Goal: Task Accomplishment & Management: Use online tool/utility

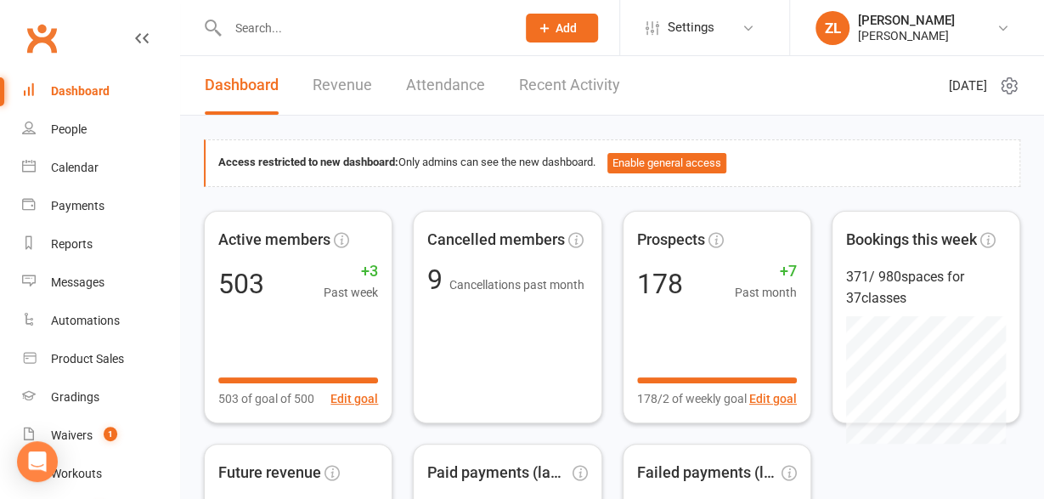
click at [77, 162] on div "Calendar" at bounding box center [75, 168] width 48 height 14
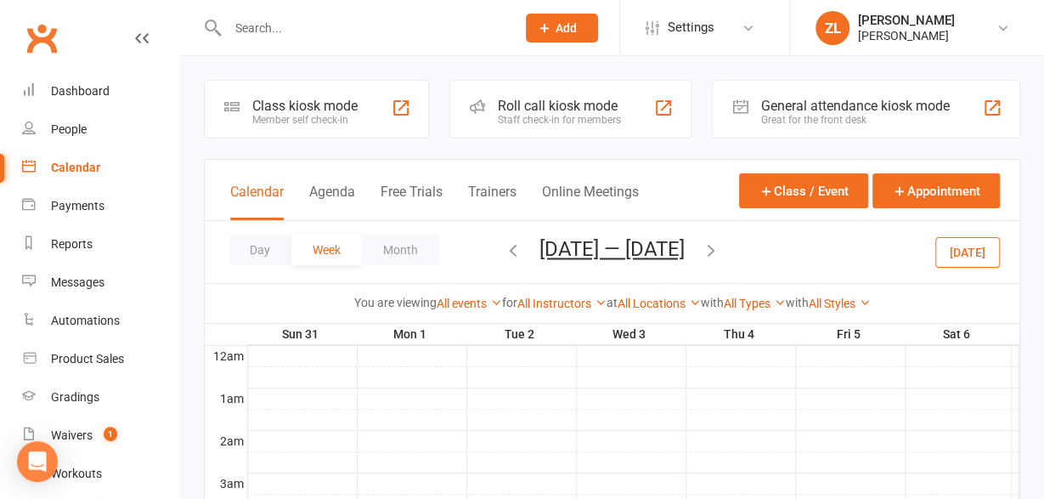
click at [556, 107] on div "Roll call kiosk mode" at bounding box center [559, 106] width 123 height 16
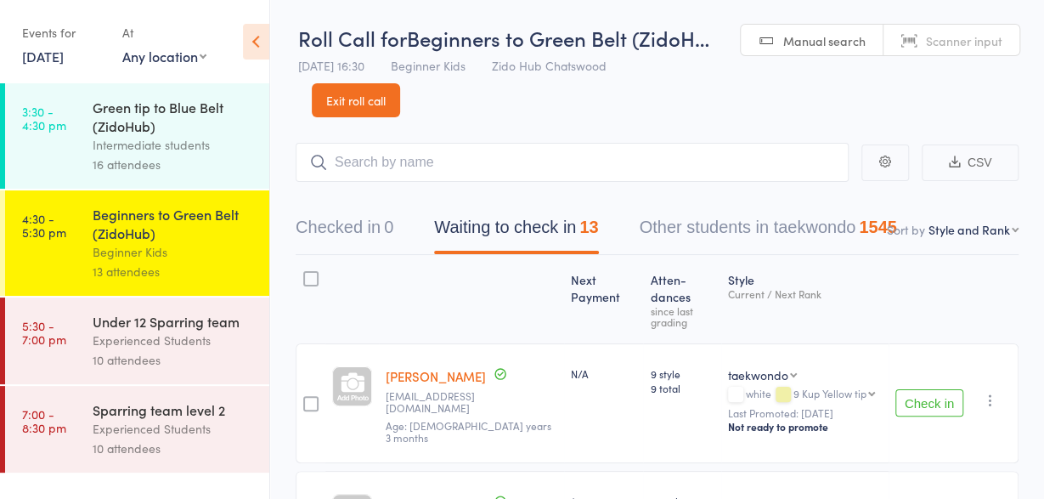
click at [437, 155] on input "search" at bounding box center [572, 162] width 553 height 39
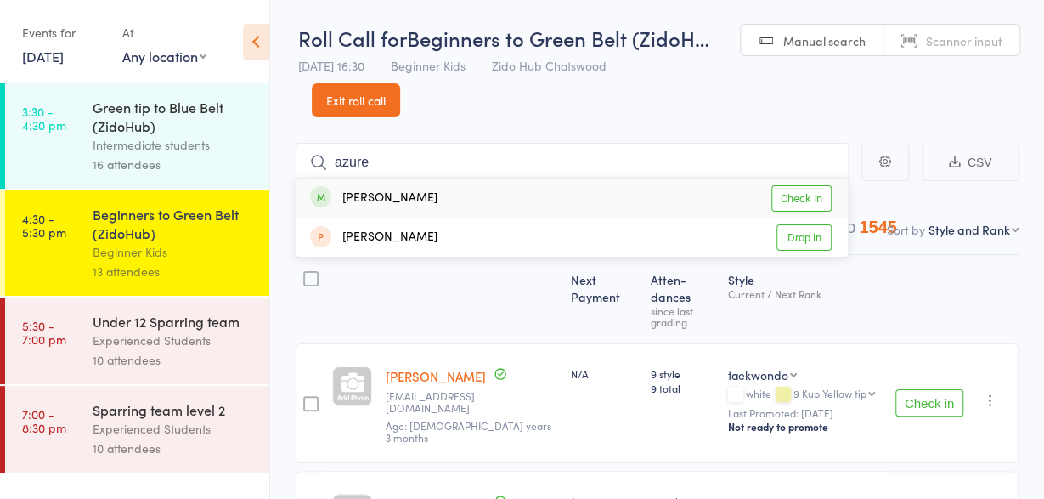
type input "azure"
click at [436, 190] on div "Azure Hastings Check in" at bounding box center [571, 197] width 551 height 39
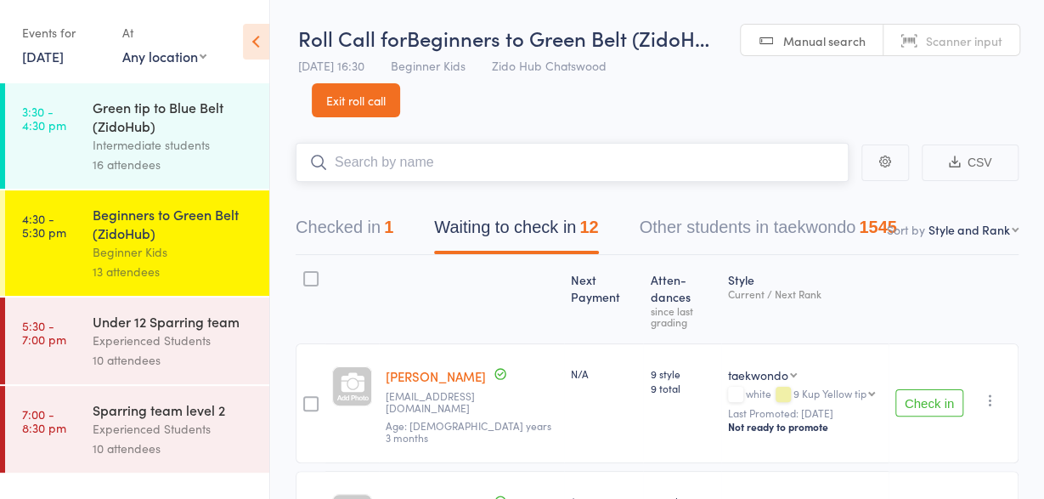
click at [567, 149] on input "search" at bounding box center [572, 162] width 553 height 39
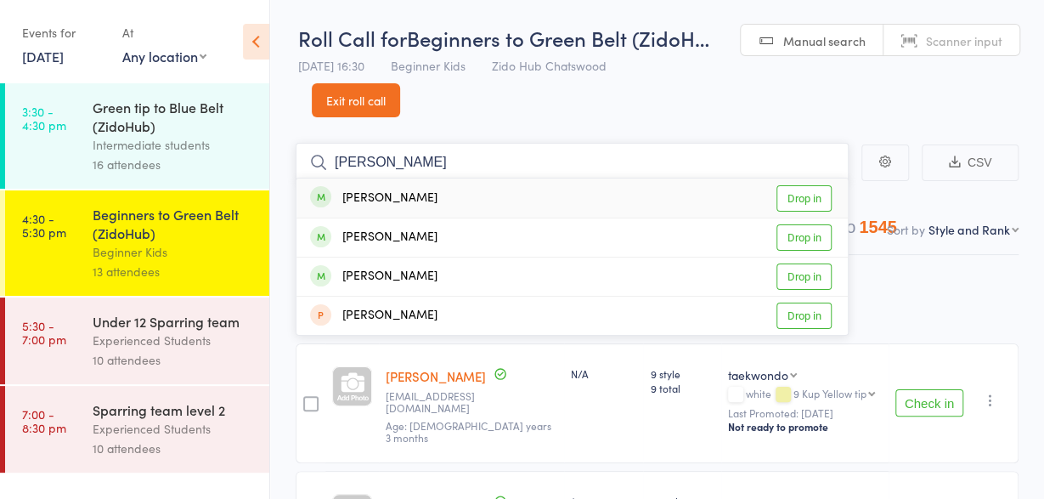
type input "owen"
click at [385, 192] on div "Owen Hahm" at bounding box center [373, 199] width 127 height 20
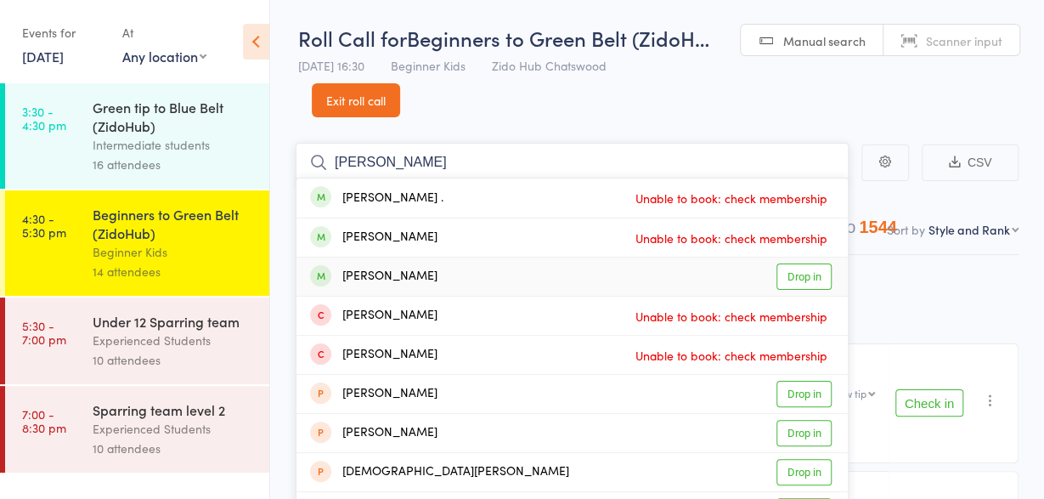
type input "christopher"
click at [374, 280] on div "Christopher Chow" at bounding box center [373, 277] width 127 height 20
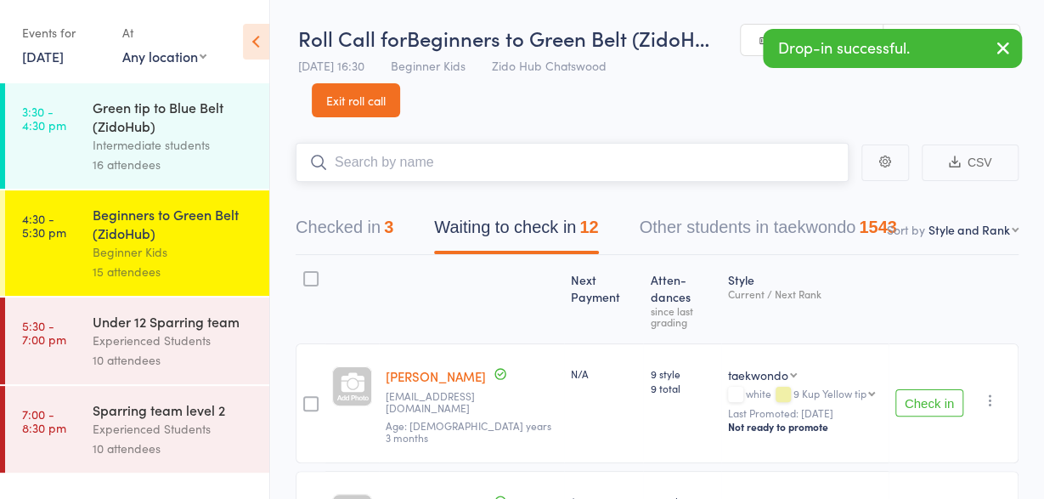
click at [380, 172] on input "search" at bounding box center [572, 162] width 553 height 39
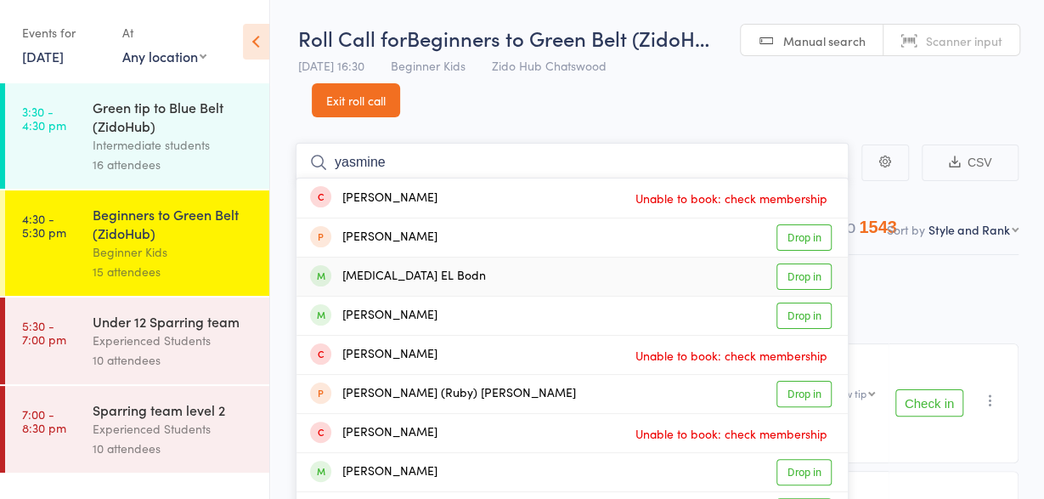
type input "yasmine"
click at [370, 273] on div "Yasmin EL Bodn" at bounding box center [398, 277] width 176 height 20
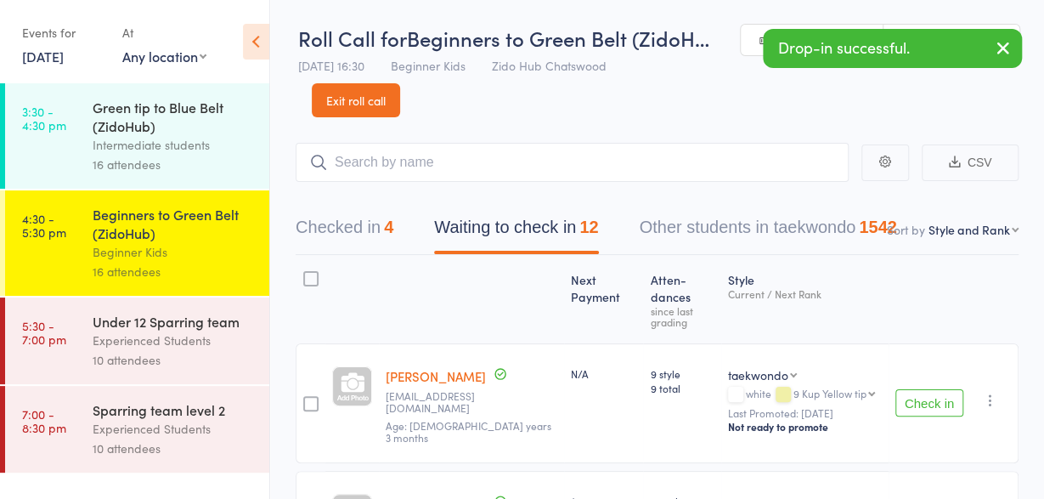
click at [102, 189] on li "3:30 - 4:30 pm Green tip to Blue Belt (ZidoHub) Intermediate students 16 attend…" at bounding box center [134, 136] width 269 height 107
click at [107, 162] on div "16 attendees" at bounding box center [174, 165] width 162 height 20
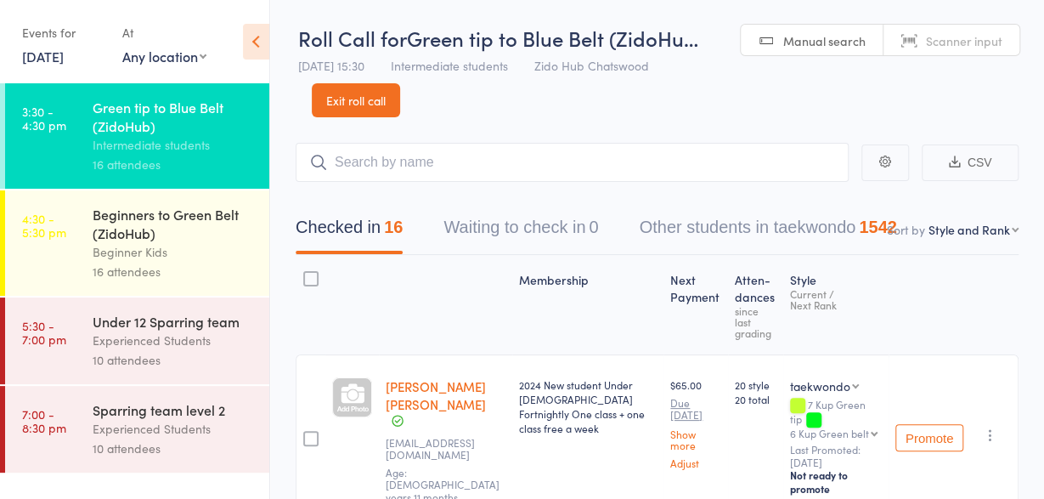
click at [117, 229] on div "Beginners to Green Belt (ZidoHub)" at bounding box center [174, 223] width 162 height 37
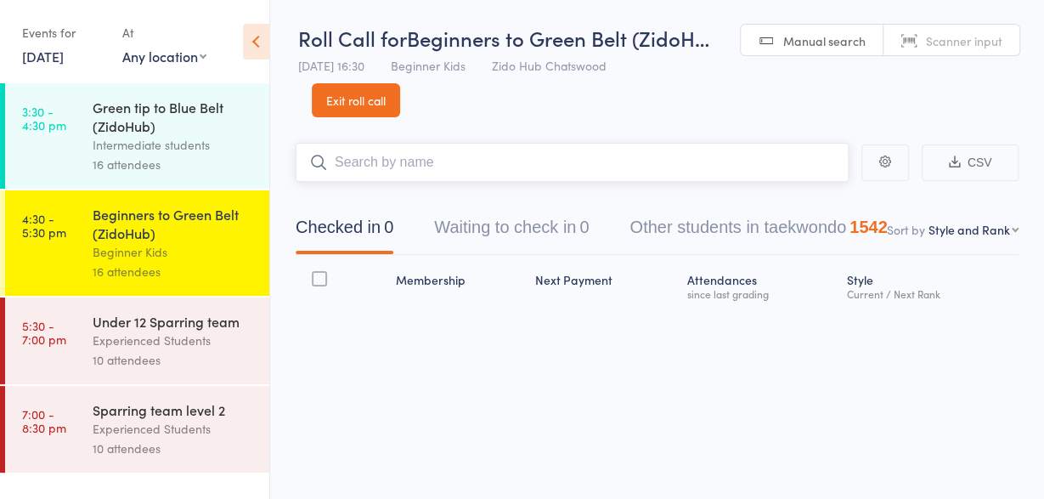
click at [419, 161] on input "search" at bounding box center [572, 162] width 553 height 39
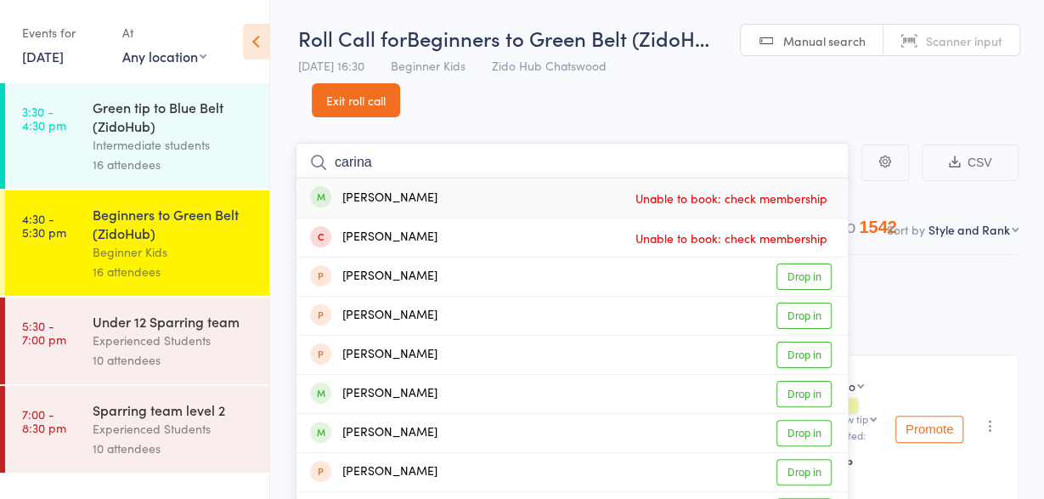
type input "carina"
click at [393, 194] on div "[PERSON_NAME]" at bounding box center [373, 199] width 127 height 20
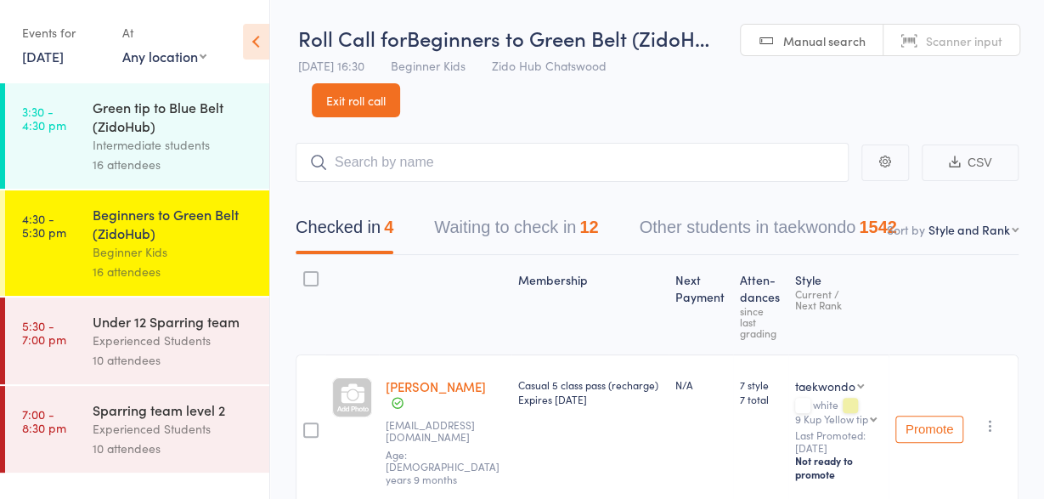
click at [375, 95] on link "Exit roll call" at bounding box center [356, 100] width 88 height 34
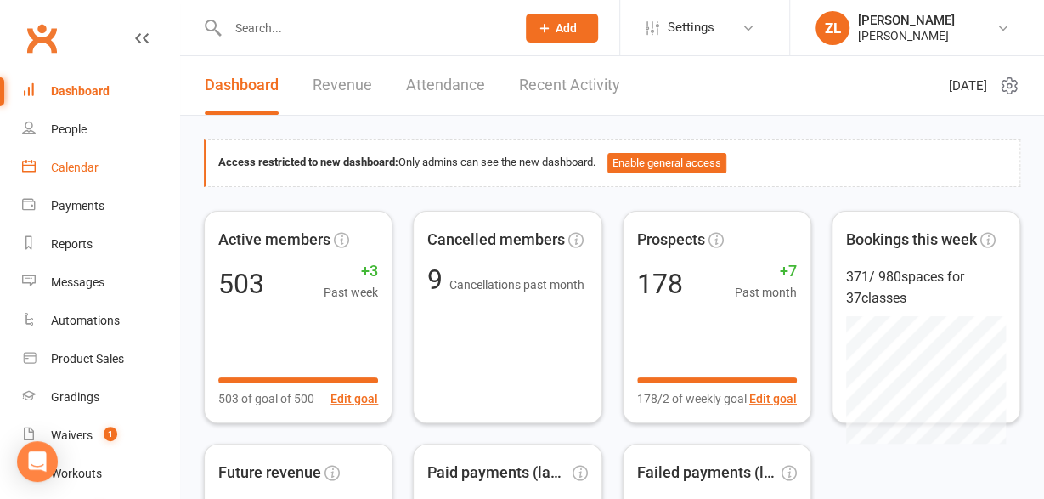
click at [88, 155] on link "Calendar" at bounding box center [100, 168] width 157 height 38
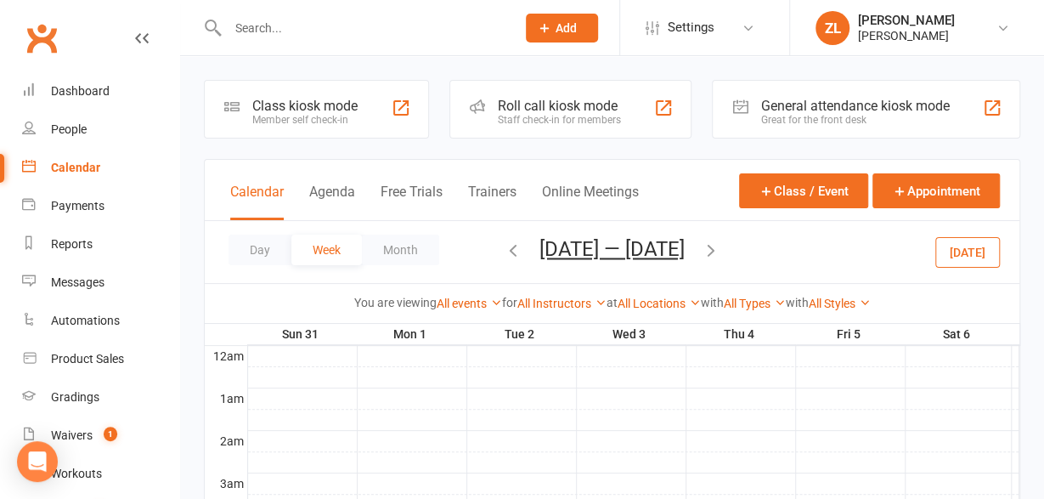
click at [279, 104] on div "Class kiosk mode" at bounding box center [304, 106] width 105 height 16
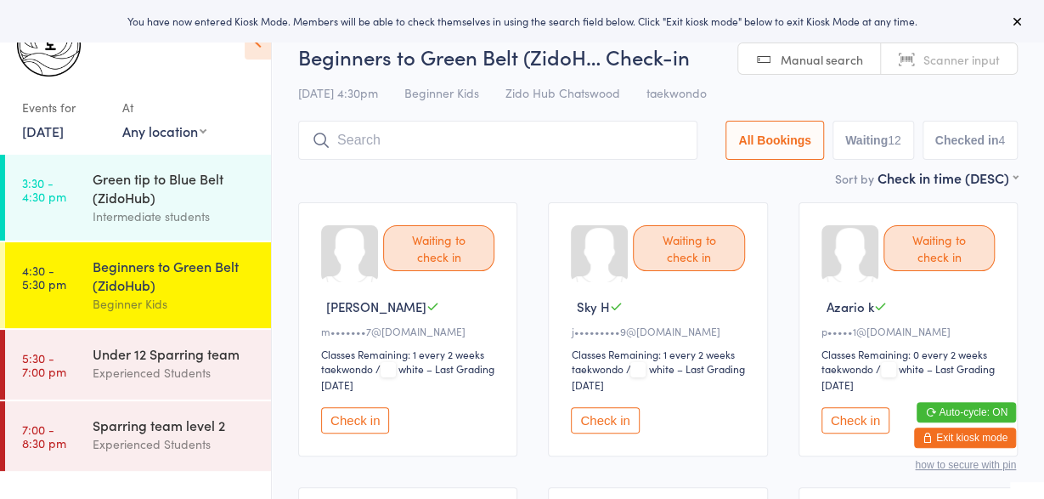
click at [358, 149] on input "search" at bounding box center [497, 140] width 399 height 39
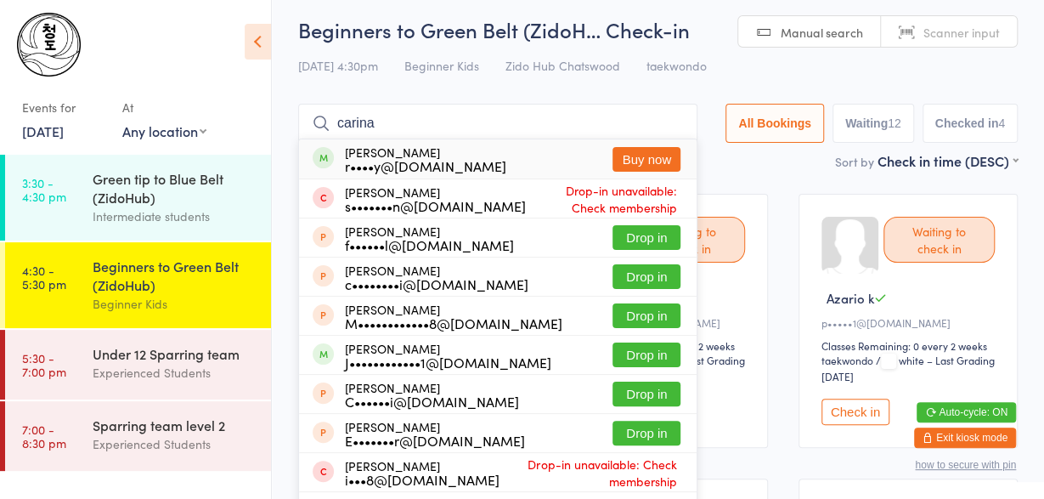
type input "carina"
click at [366, 171] on div "r••••y@gmail.com" at bounding box center [425, 166] width 161 height 14
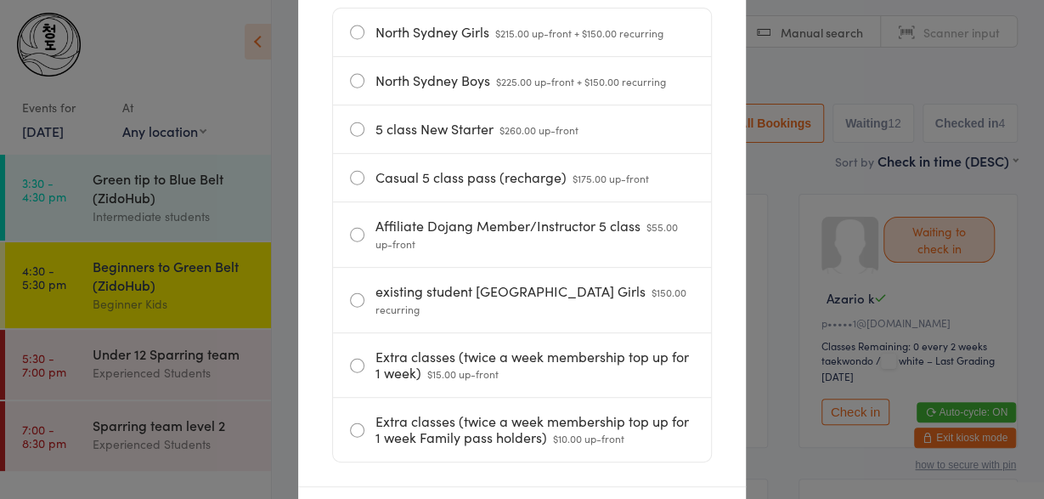
scroll to position [350, 0]
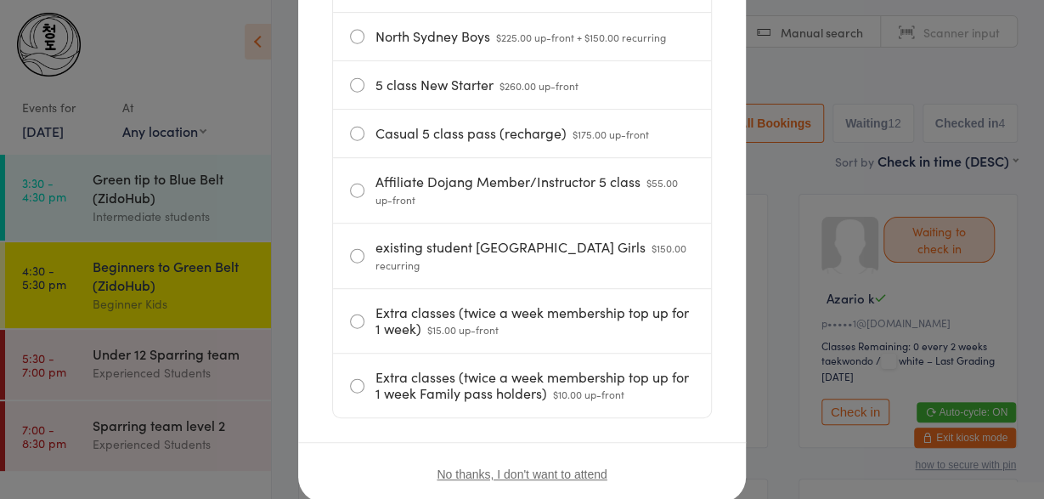
click at [572, 468] on button "No thanks, I don't want to attend" at bounding box center [522, 474] width 170 height 14
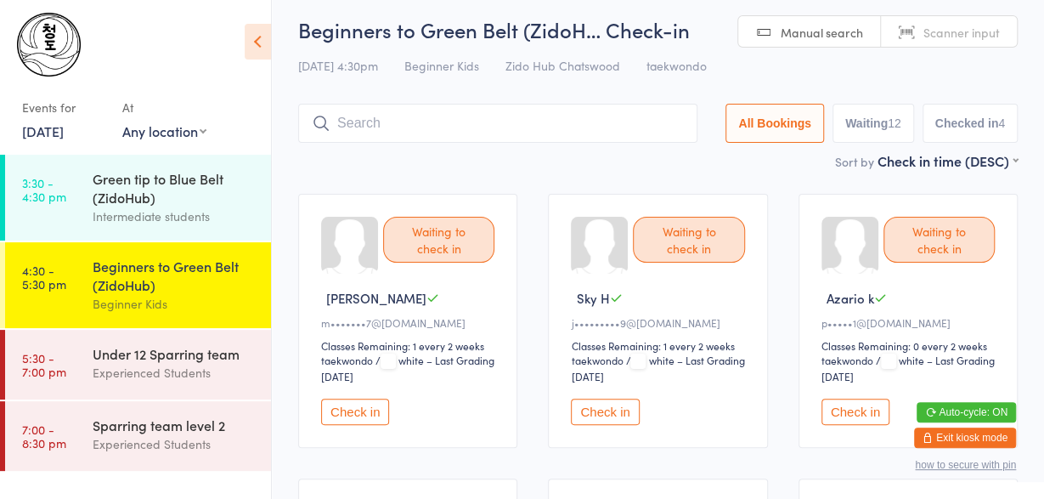
click at [942, 431] on button "Exit kiosk mode" at bounding box center [965, 437] width 102 height 20
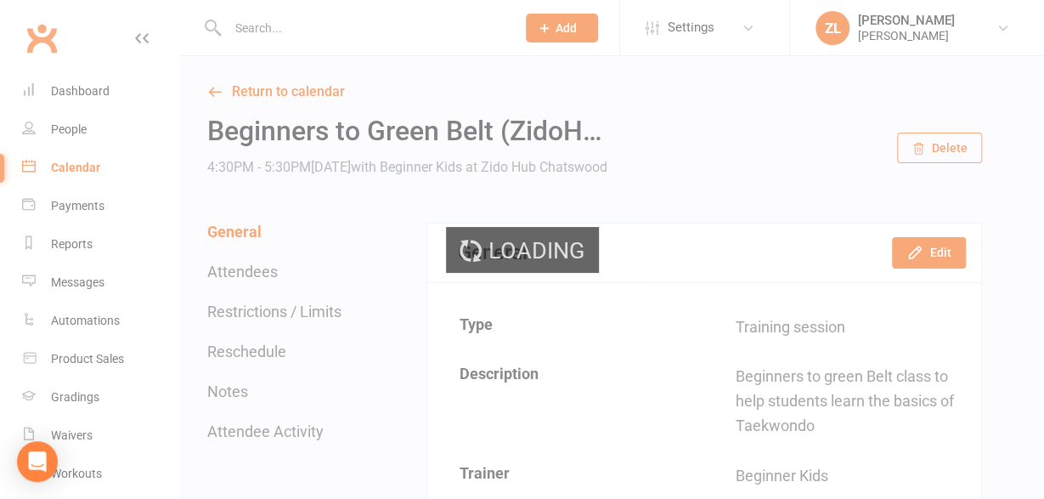
click at [722, 32] on div "Loading" at bounding box center [522, 249] width 1044 height 499
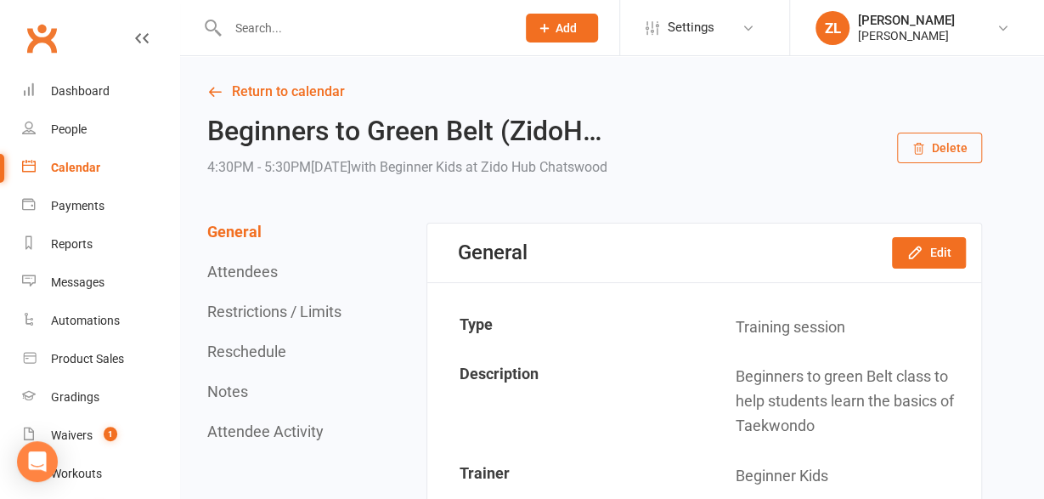
click at [748, 26] on icon at bounding box center [748, 28] width 14 height 14
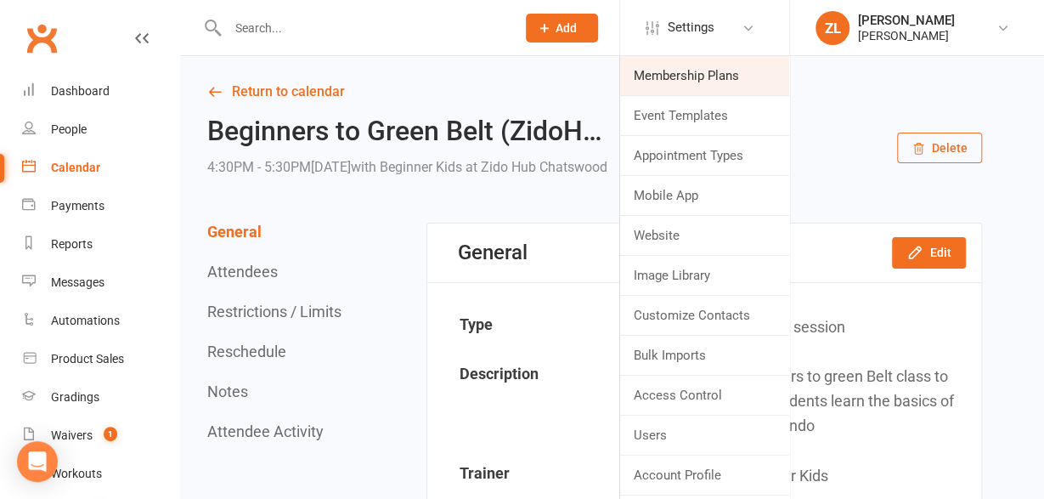
click at [698, 73] on link "Membership Plans" at bounding box center [704, 75] width 169 height 39
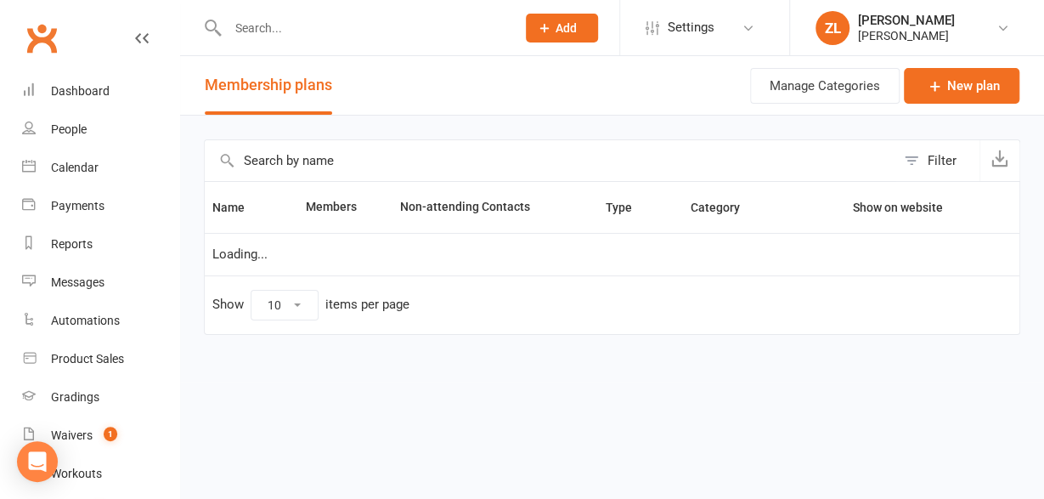
select select "100"
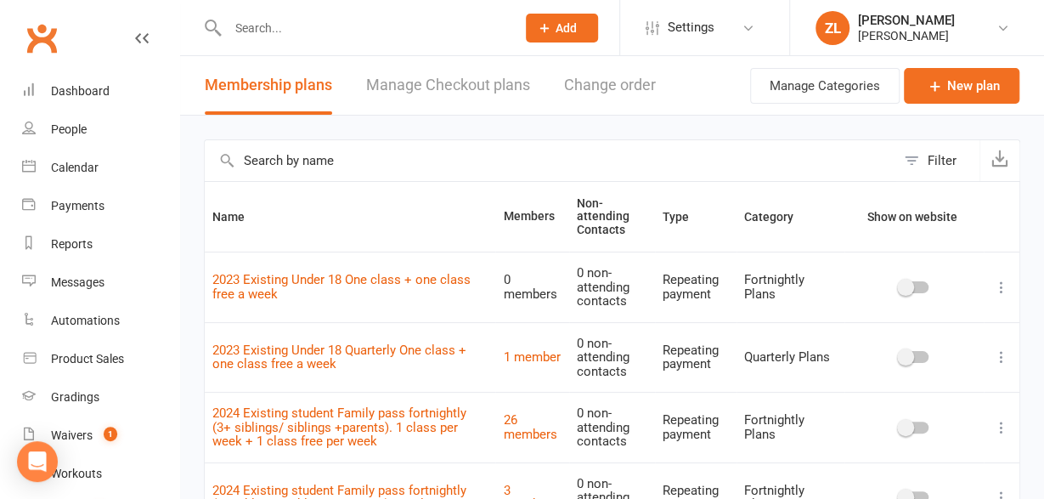
click at [310, 37] on input "text" at bounding box center [363, 28] width 281 height 24
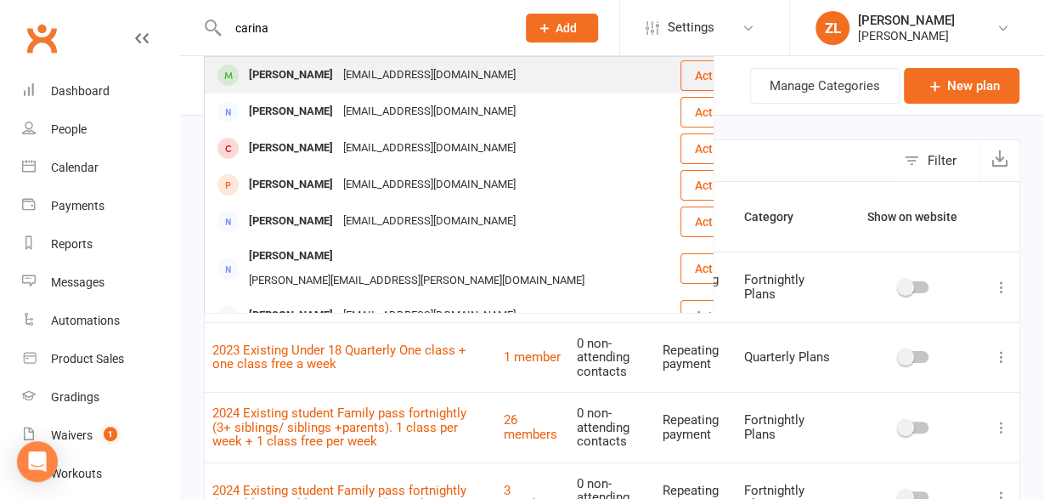
type input "carina"
click at [289, 70] on div "[PERSON_NAME]" at bounding box center [291, 75] width 94 height 25
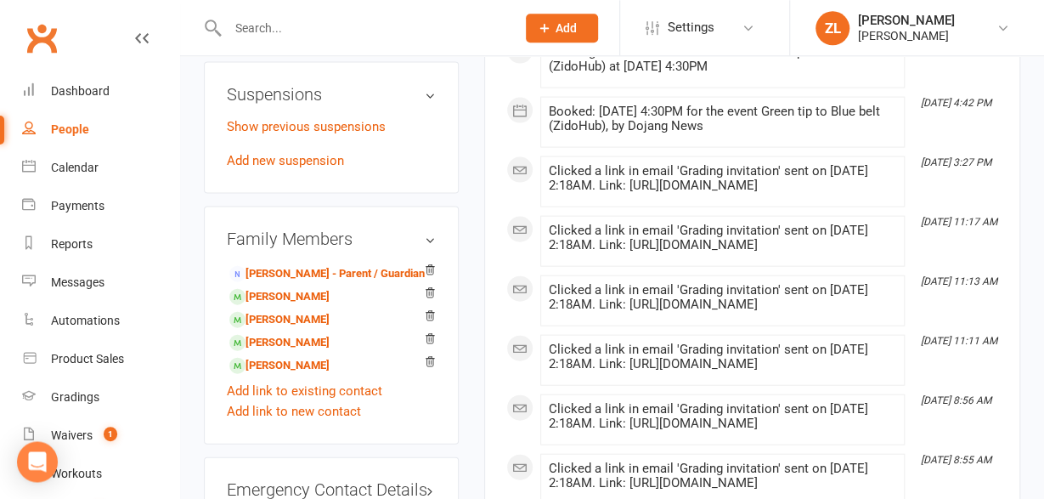
scroll to position [1724, 0]
click at [290, 332] on link "Cayla Cheng - Sibling" at bounding box center [279, 341] width 100 height 18
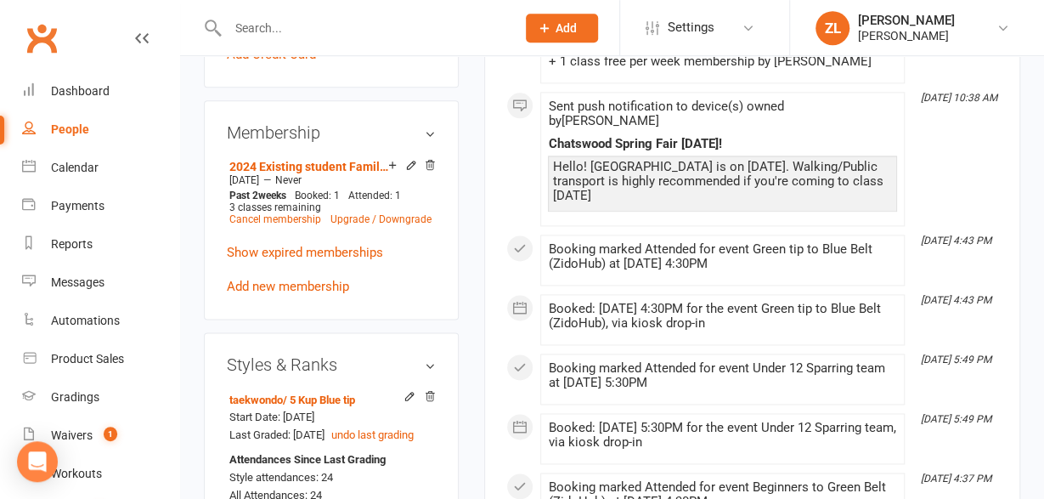
scroll to position [1051, 0]
click at [65, 167] on div "Calendar" at bounding box center [75, 168] width 48 height 14
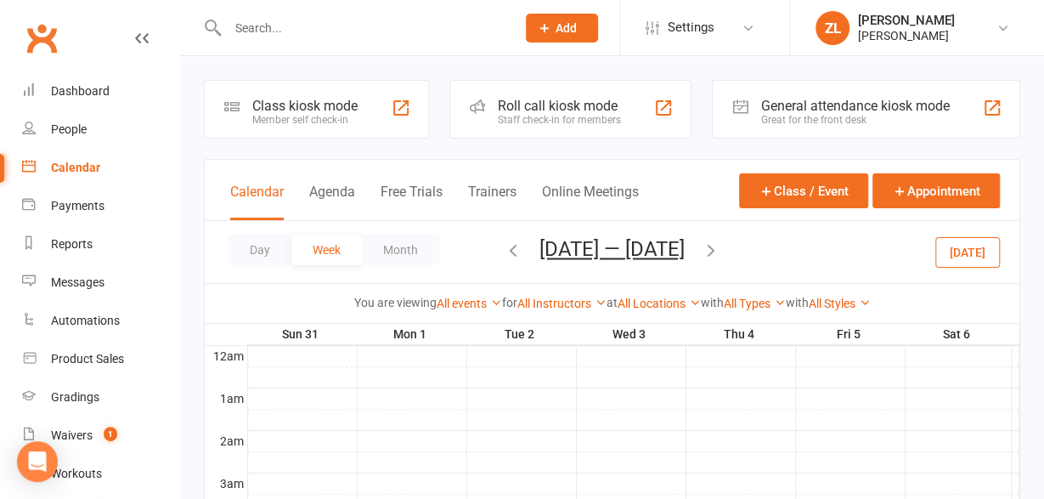
click at [306, 111] on div "Class kiosk mode" at bounding box center [304, 106] width 105 height 16
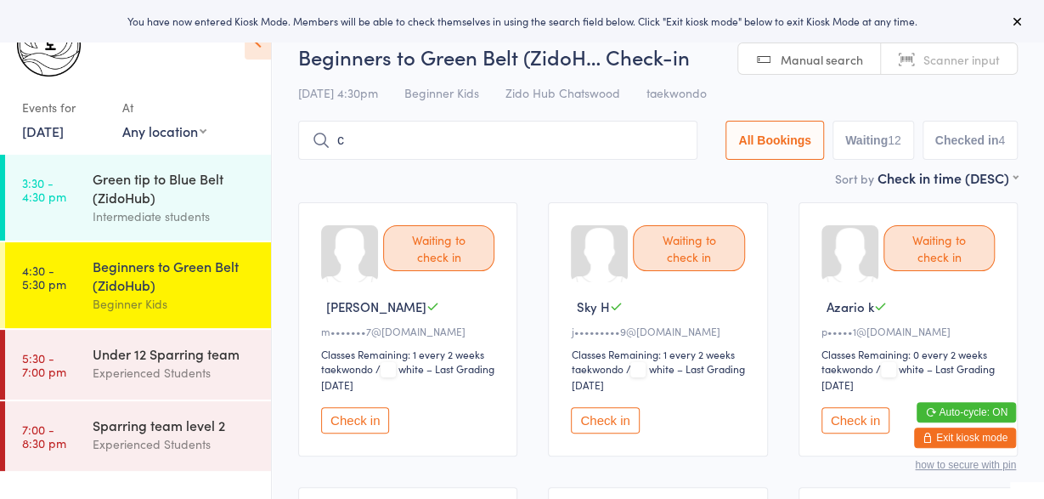
click at [429, 138] on input "c" at bounding box center [497, 140] width 399 height 39
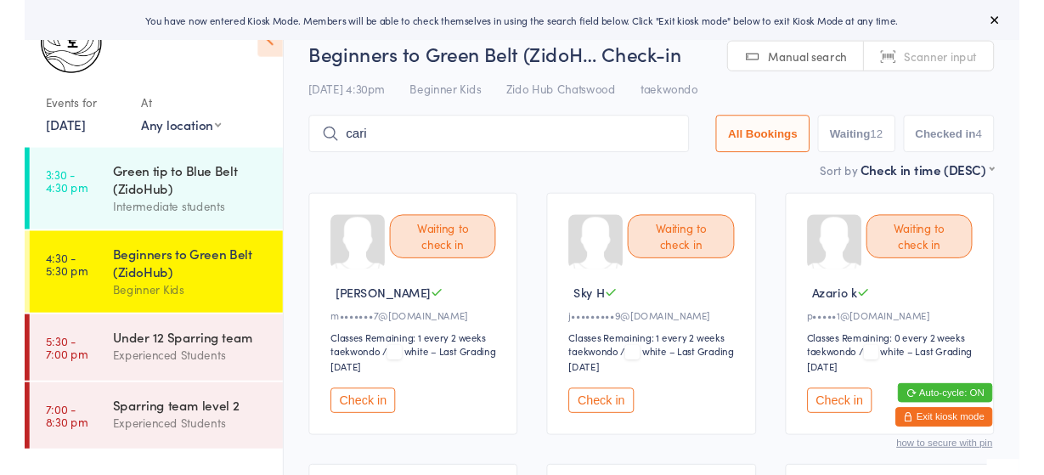
scroll to position [14, 0]
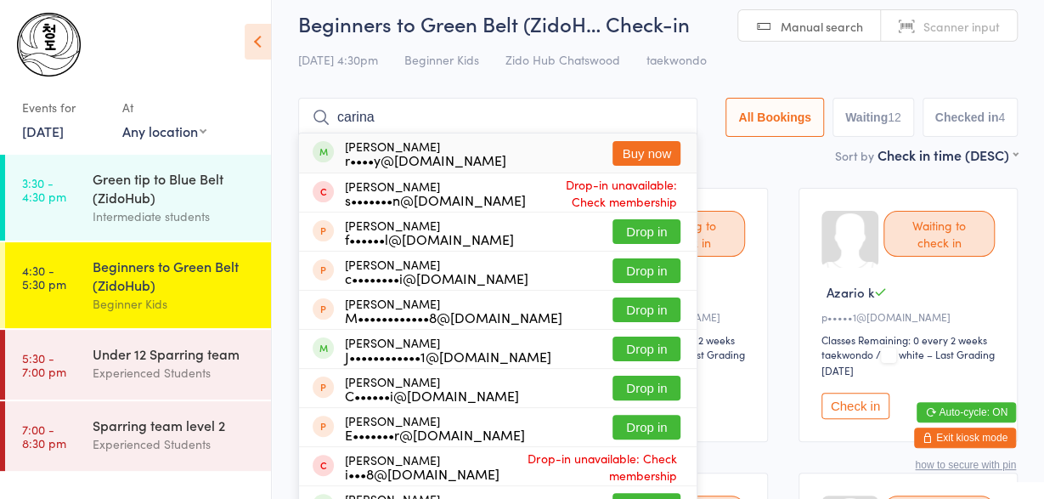
type input "carina"
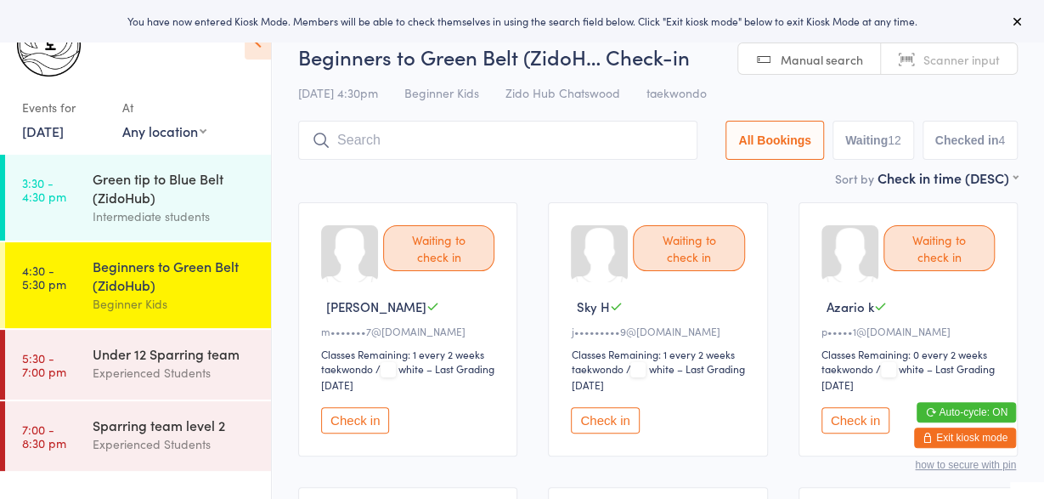
click at [977, 442] on button "Exit kiosk mode" at bounding box center [965, 437] width 102 height 20
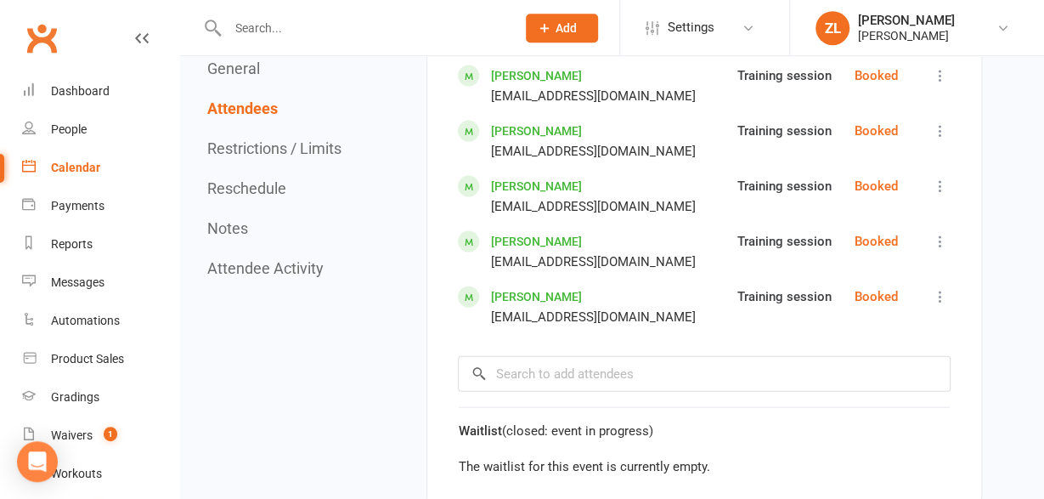
scroll to position [1705, 0]
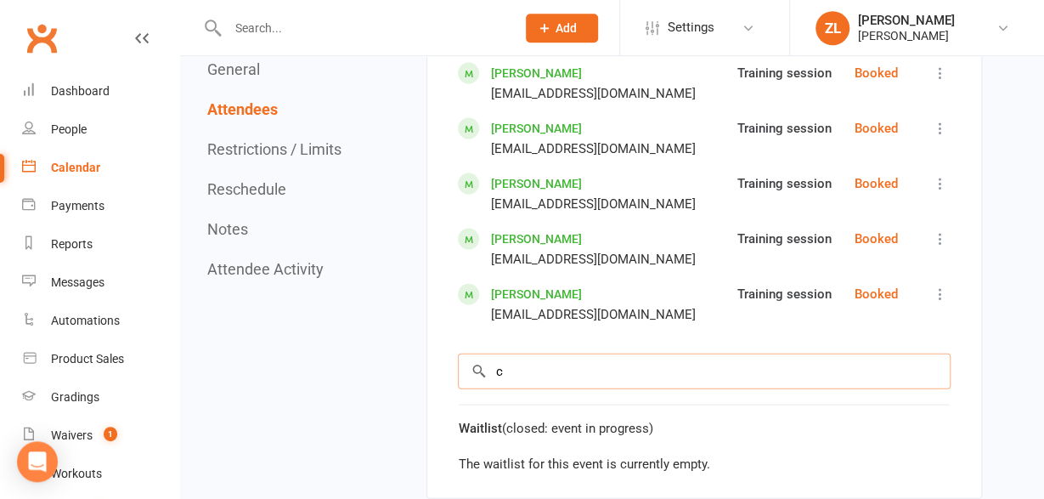
click at [544, 367] on input "c" at bounding box center [704, 370] width 493 height 36
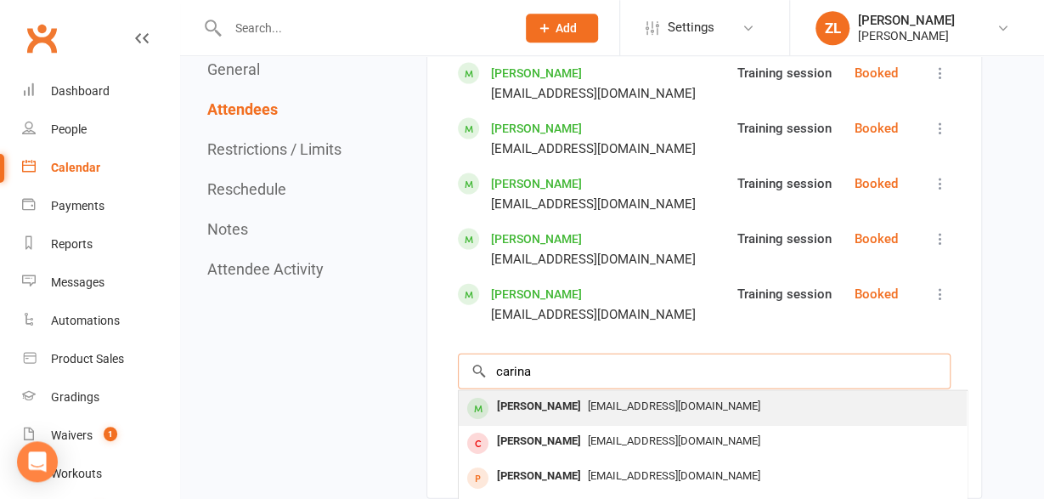
type input "carina"
click at [529, 404] on div "[PERSON_NAME]" at bounding box center [539, 405] width 98 height 25
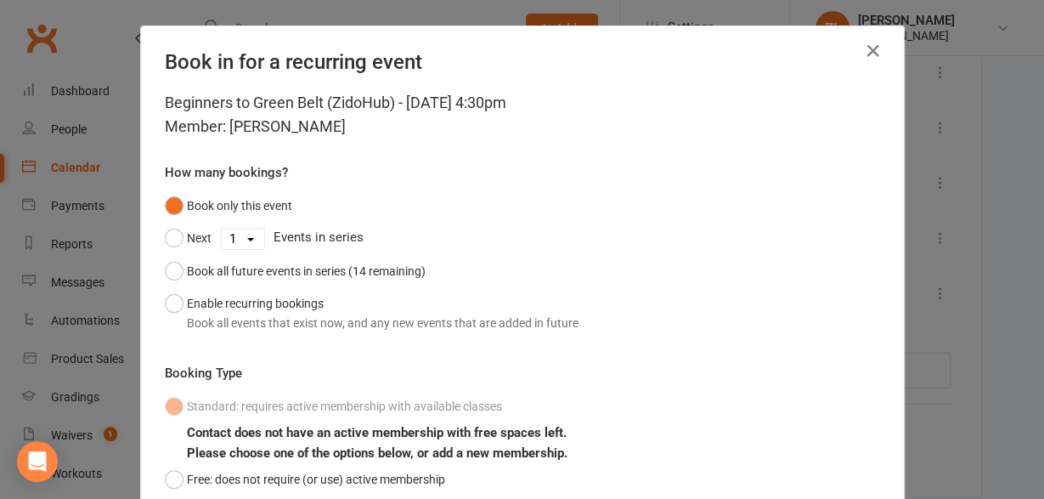
scroll to position [165, 0]
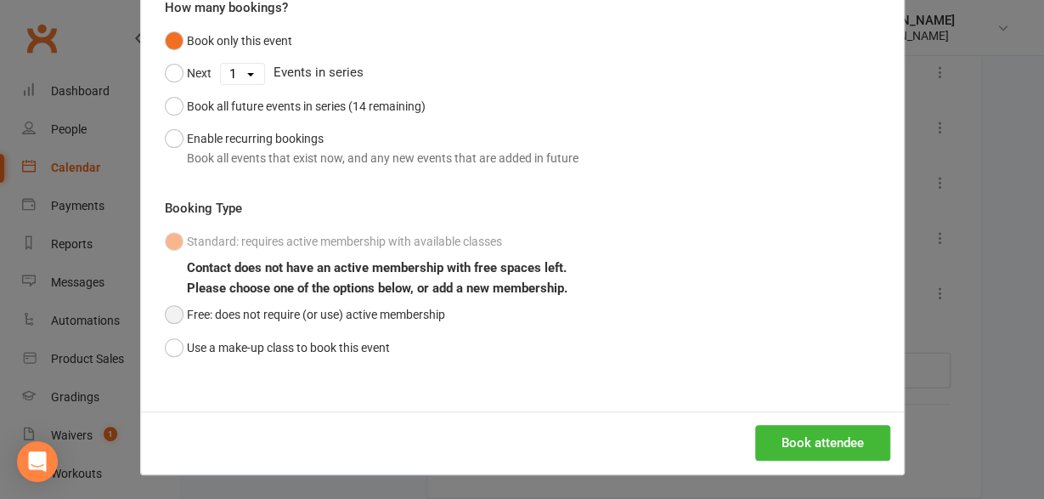
click at [369, 313] on button "Free: does not require (or use) active membership" at bounding box center [305, 314] width 280 height 32
click at [825, 432] on button "Book attendee" at bounding box center [822, 443] width 135 height 36
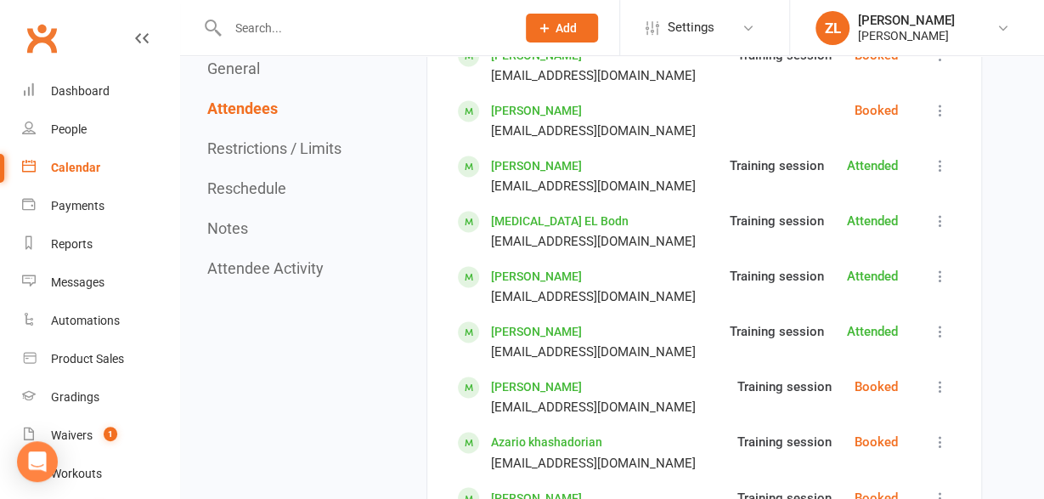
scroll to position [1113, 0]
click at [533, 114] on link "[PERSON_NAME]" at bounding box center [536, 112] width 91 height 14
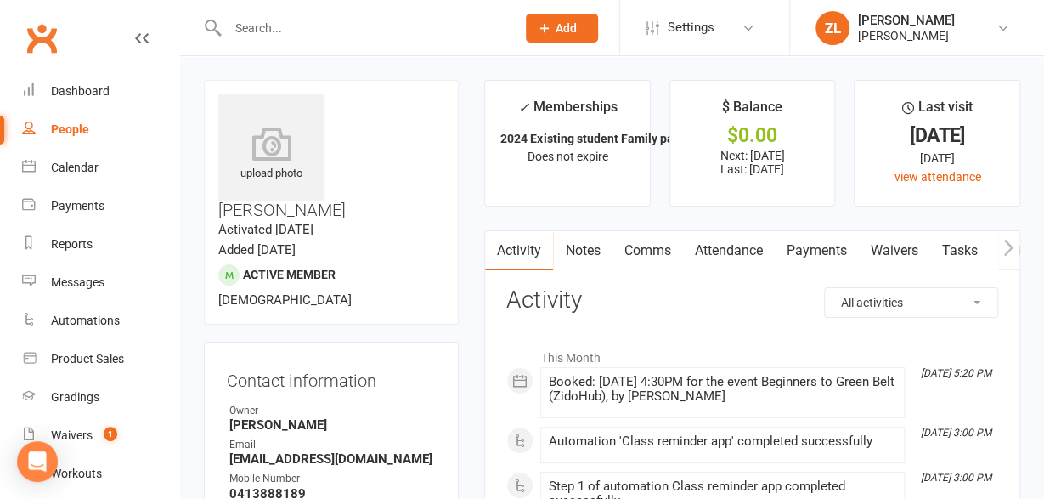
click at [738, 252] on link "Attendance" at bounding box center [728, 250] width 92 height 39
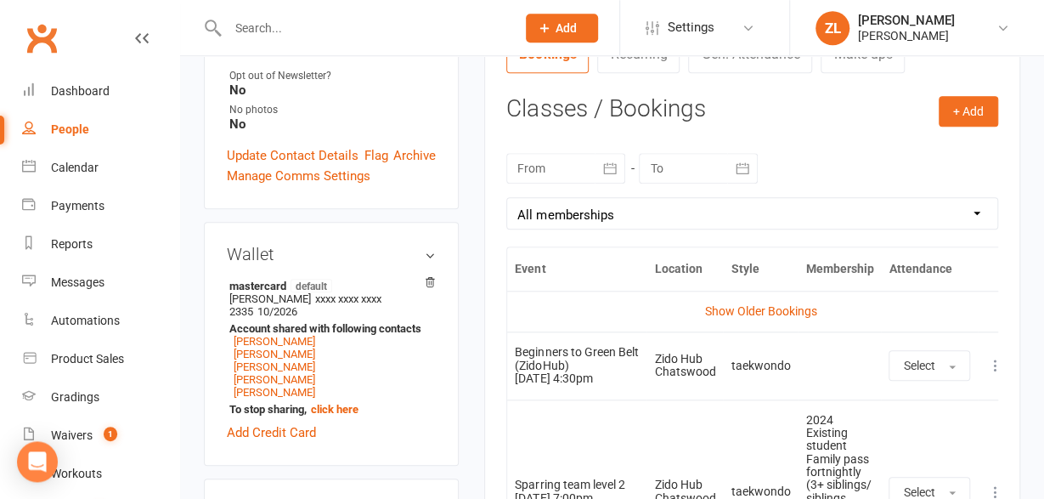
scroll to position [684, 0]
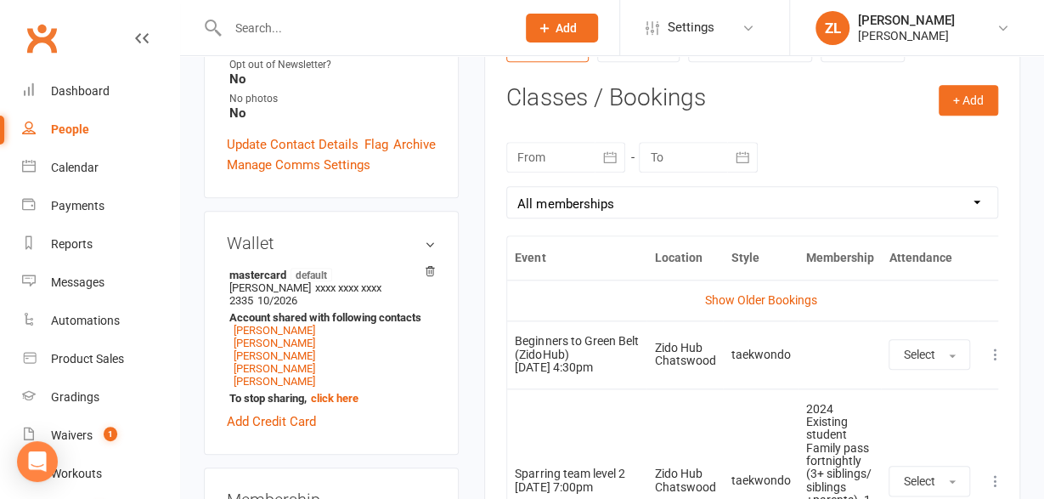
click at [594, 152] on div at bounding box center [565, 157] width 119 height 31
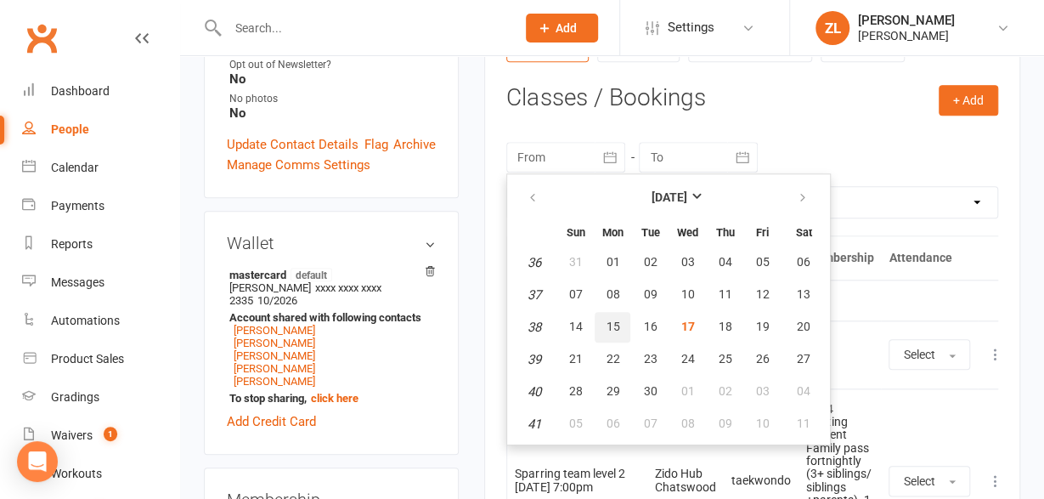
click at [614, 324] on span "15" at bounding box center [613, 326] width 14 height 14
type input "15 Sep 2025"
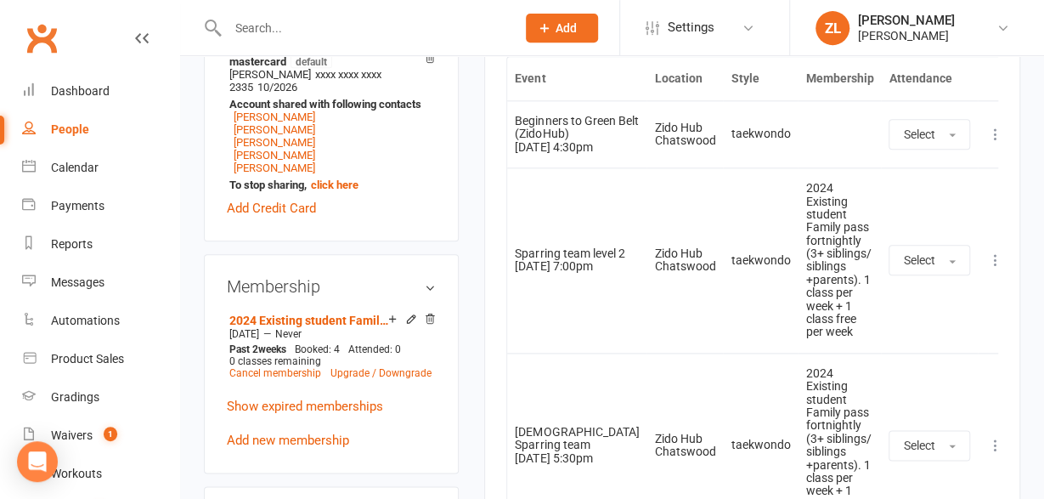
scroll to position [895, 0]
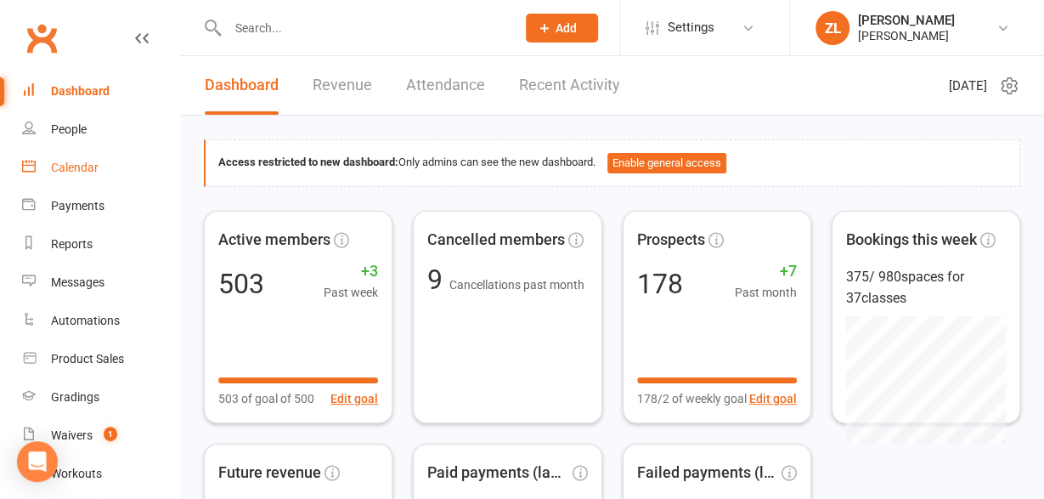
click at [91, 167] on div "Calendar" at bounding box center [75, 168] width 48 height 14
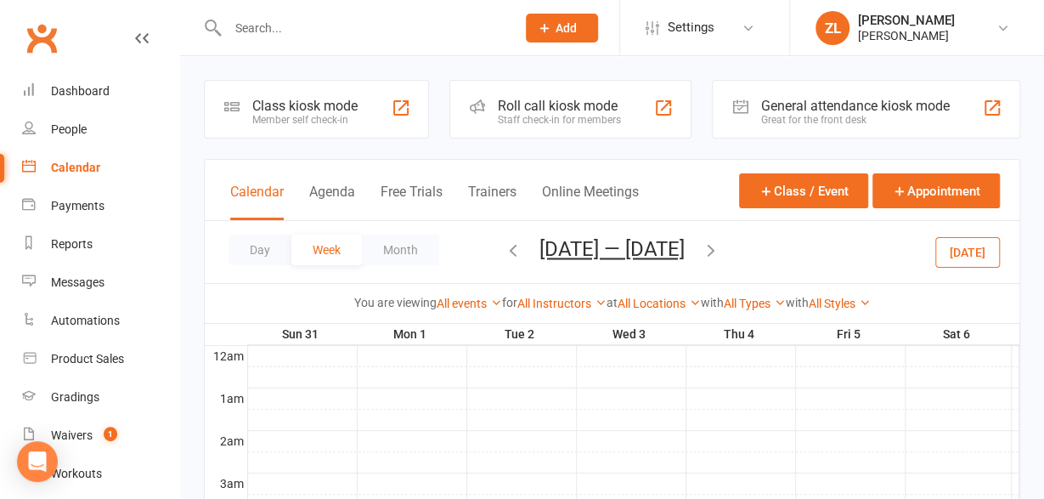
click at [553, 111] on div "Roll call kiosk mode" at bounding box center [559, 106] width 123 height 16
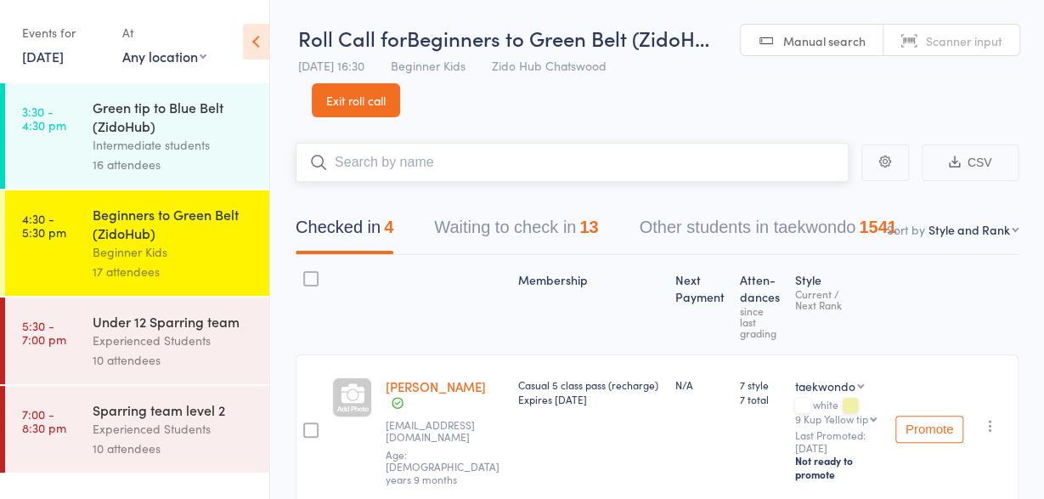
click at [402, 159] on input "search" at bounding box center [572, 162] width 553 height 39
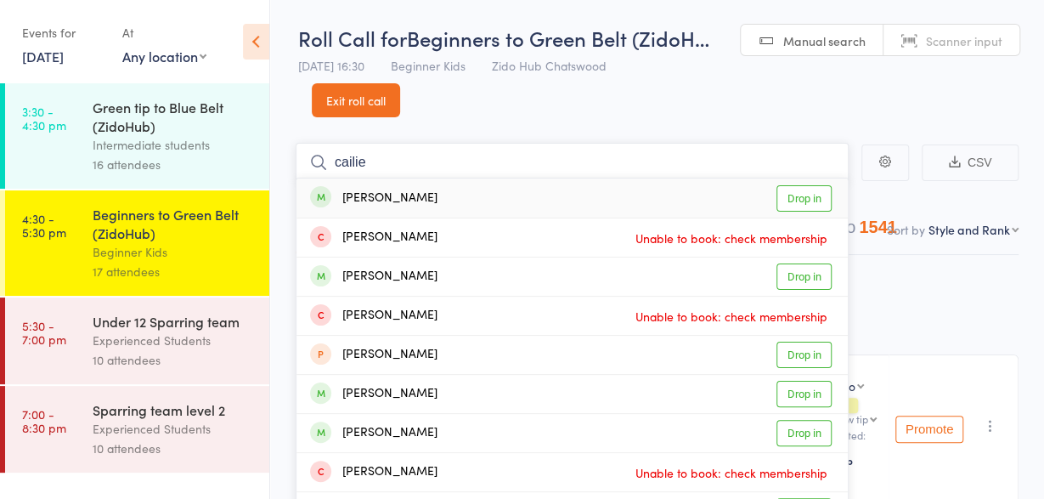
type input "cailie"
click at [389, 194] on div "[PERSON_NAME]" at bounding box center [373, 199] width 127 height 20
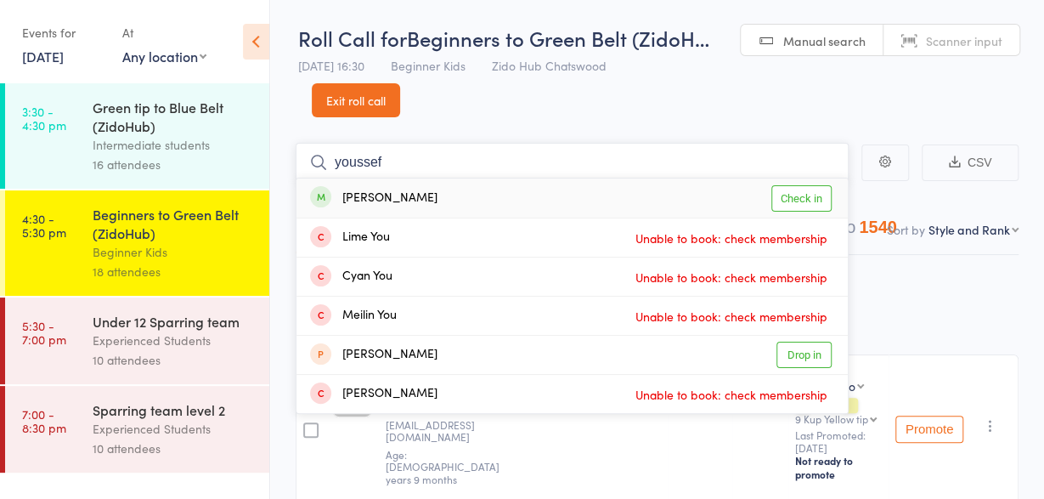
type input "youssef"
click at [370, 195] on div "[PERSON_NAME]" at bounding box center [373, 199] width 127 height 20
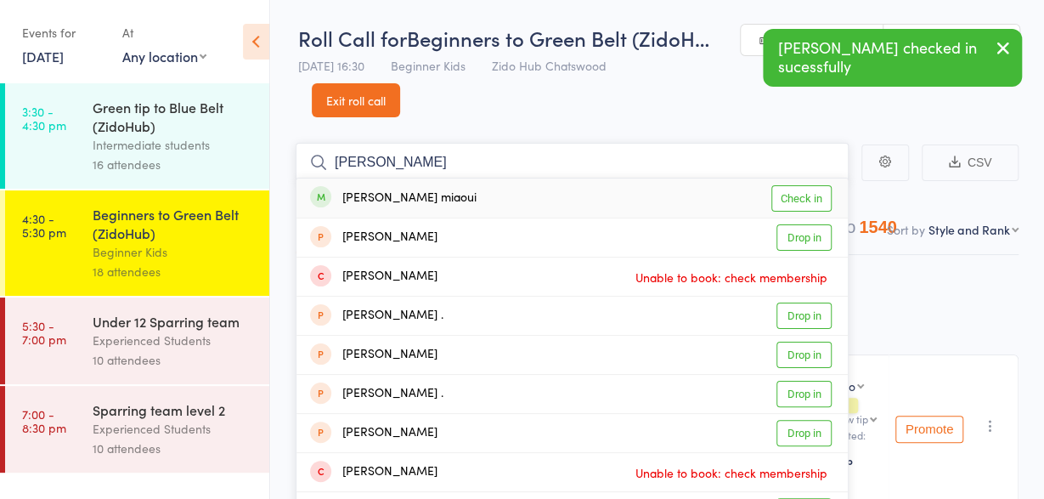
type input "[PERSON_NAME]"
click at [354, 195] on div "[PERSON_NAME] miaoui" at bounding box center [393, 199] width 166 height 20
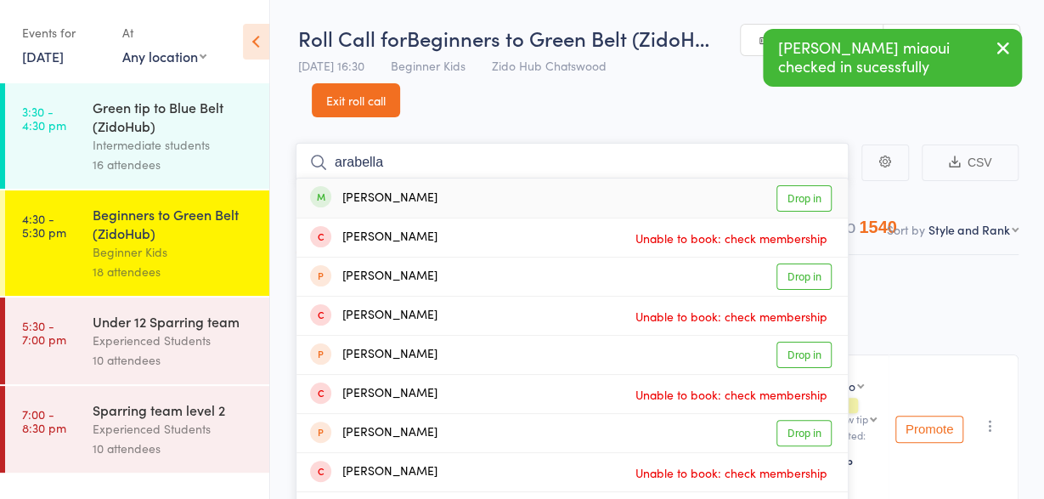
type input "arabella"
click at [367, 194] on div "[PERSON_NAME]" at bounding box center [373, 199] width 127 height 20
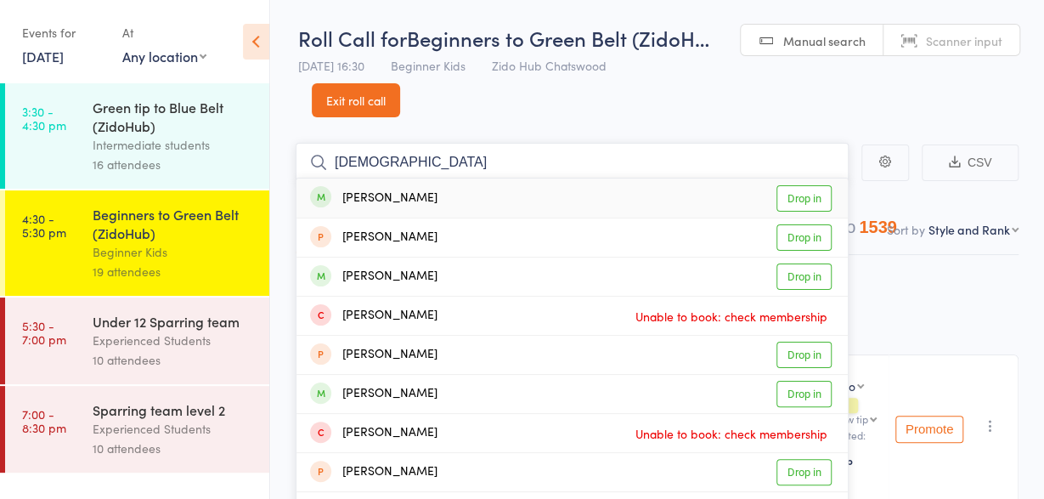
type input "[DEMOGRAPHIC_DATA]"
click at [385, 189] on div "[PERSON_NAME]" at bounding box center [373, 199] width 127 height 20
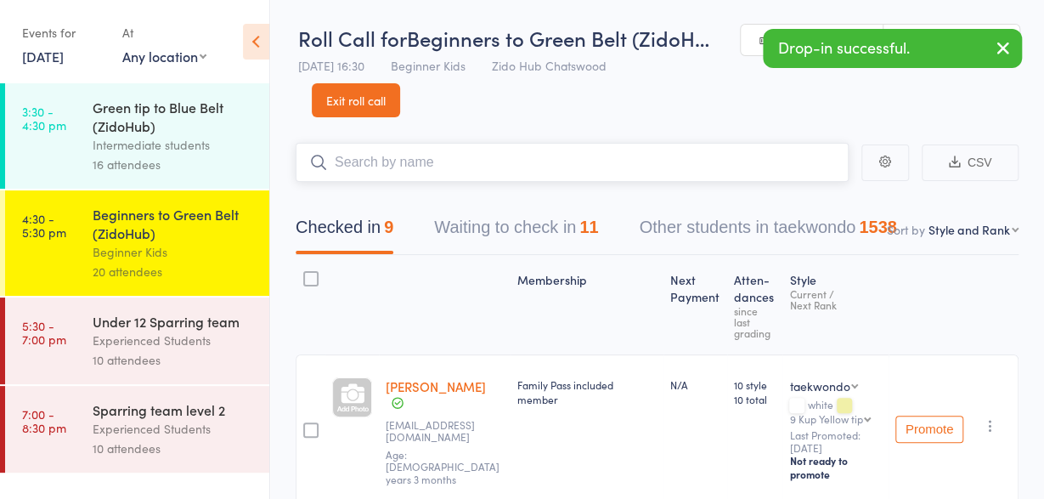
click at [382, 164] on input "search" at bounding box center [572, 162] width 553 height 39
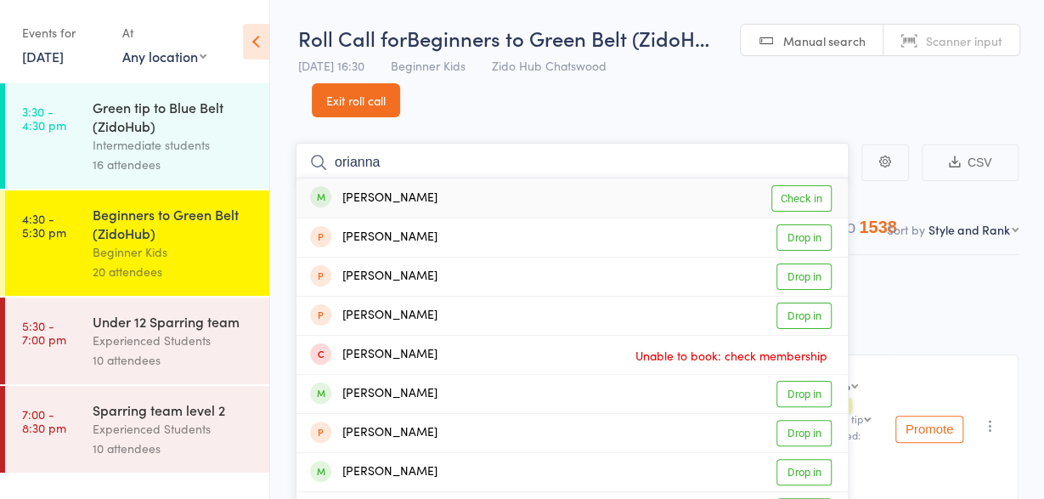
type input "orianna"
click at [376, 194] on div "[PERSON_NAME]" at bounding box center [373, 199] width 127 height 20
type input "aeson"
click at [347, 201] on div "[PERSON_NAME]" at bounding box center [373, 199] width 127 height 20
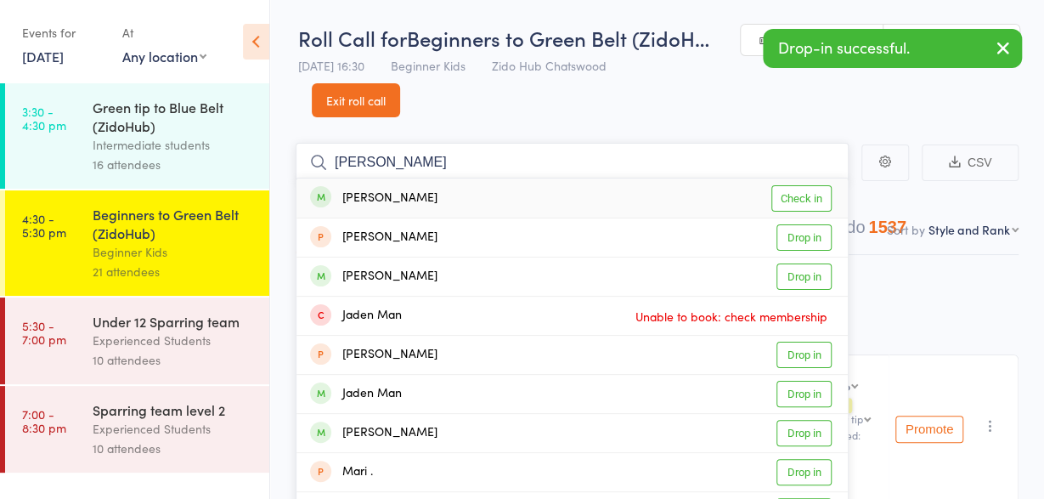
type input "[PERSON_NAME]"
click at [366, 194] on div "[PERSON_NAME]" at bounding box center [373, 199] width 127 height 20
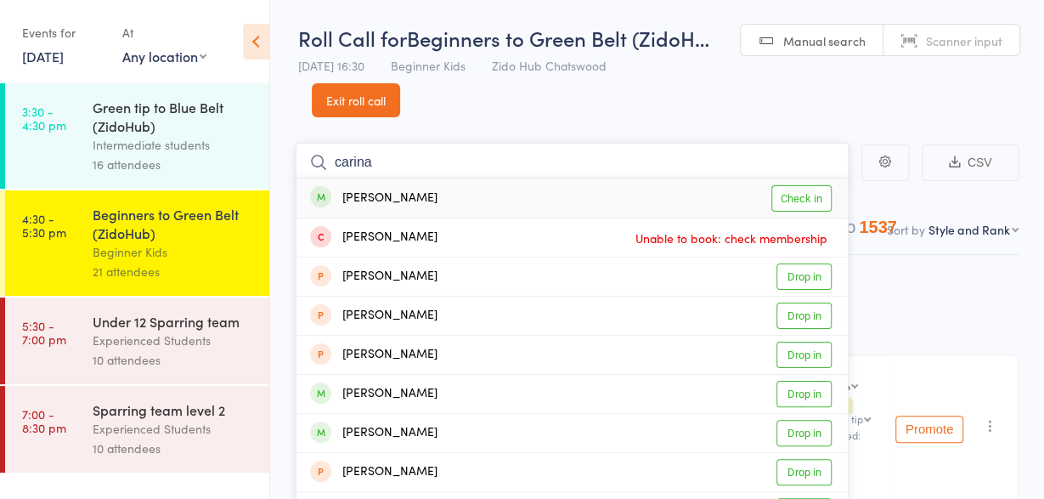
type input "carina"
click at [376, 194] on div "[PERSON_NAME]" at bounding box center [373, 199] width 127 height 20
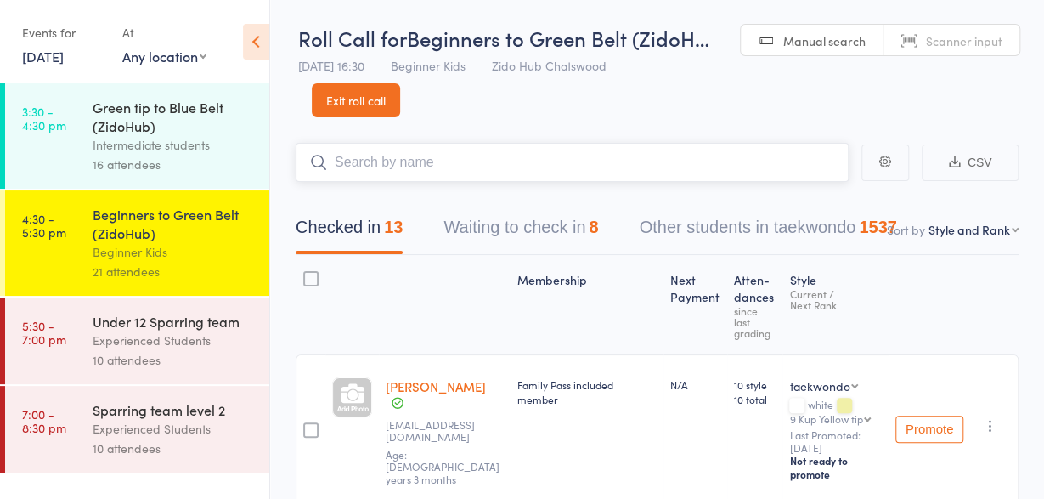
click at [359, 159] on input "search" at bounding box center [572, 162] width 553 height 39
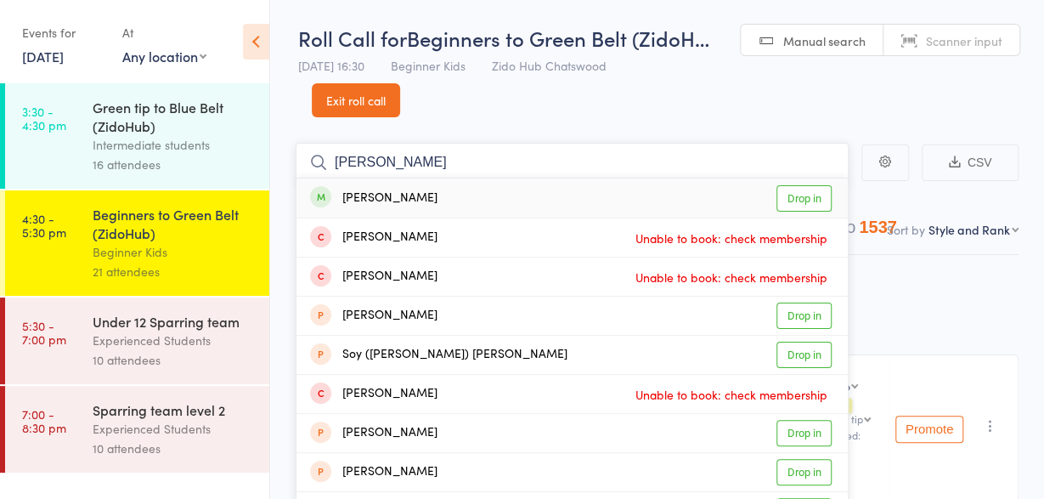
type input "[PERSON_NAME]"
click at [356, 194] on div "[PERSON_NAME]" at bounding box center [373, 199] width 127 height 20
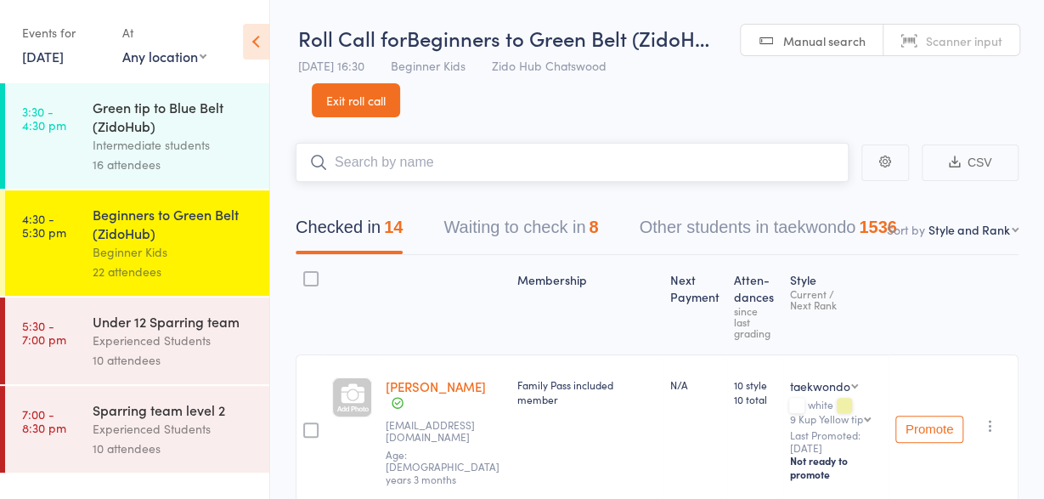
click at [504, 232] on button "Waiting to check in 8" at bounding box center [520, 231] width 155 height 45
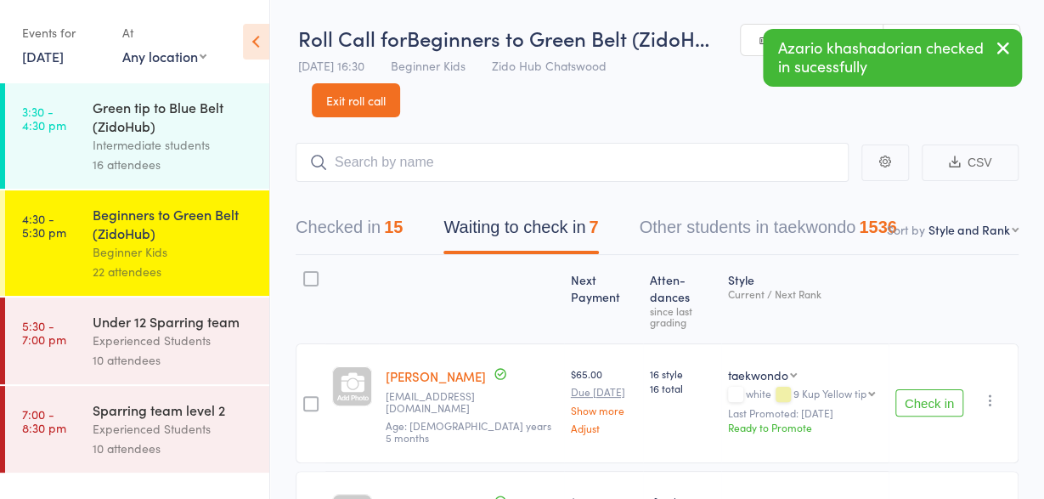
click at [930, 389] on button "Check in" at bounding box center [929, 402] width 68 height 27
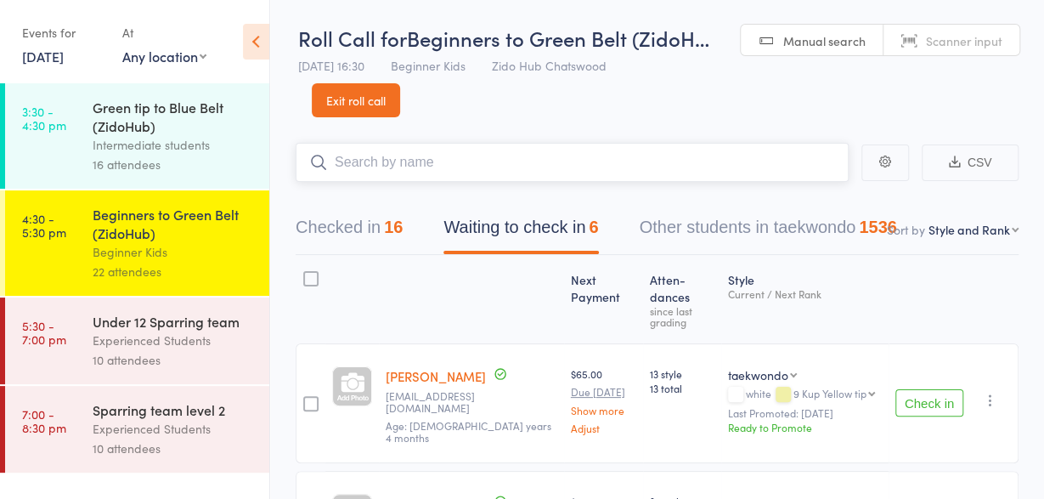
click at [555, 177] on input "search" at bounding box center [572, 162] width 553 height 39
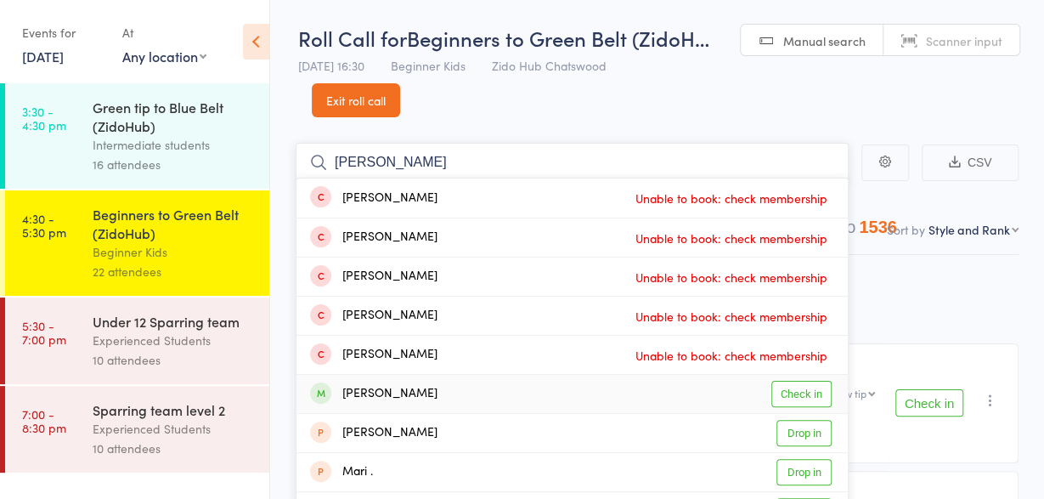
type input "[PERSON_NAME]"
click at [366, 395] on div "[PERSON_NAME]" at bounding box center [373, 394] width 127 height 20
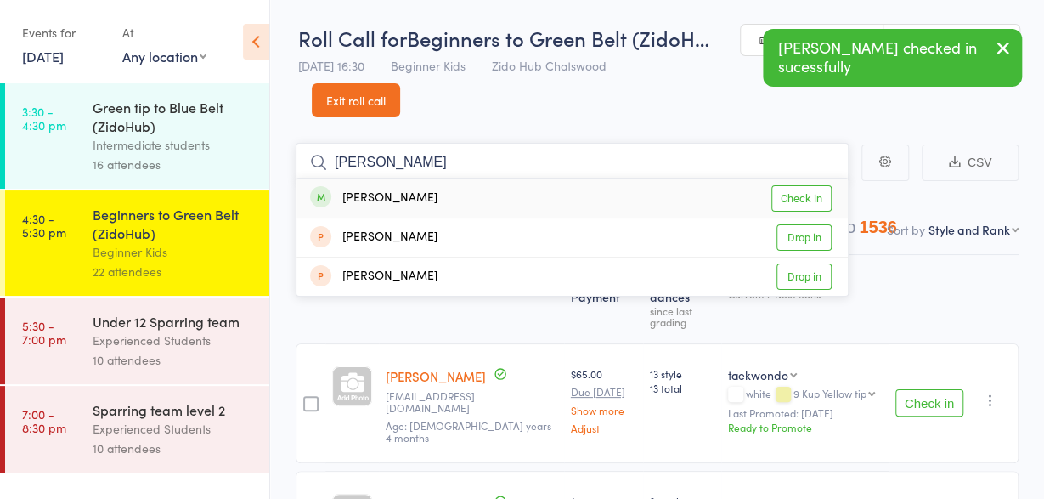
type input "[PERSON_NAME]"
click at [364, 206] on div "[PERSON_NAME]" at bounding box center [373, 199] width 127 height 20
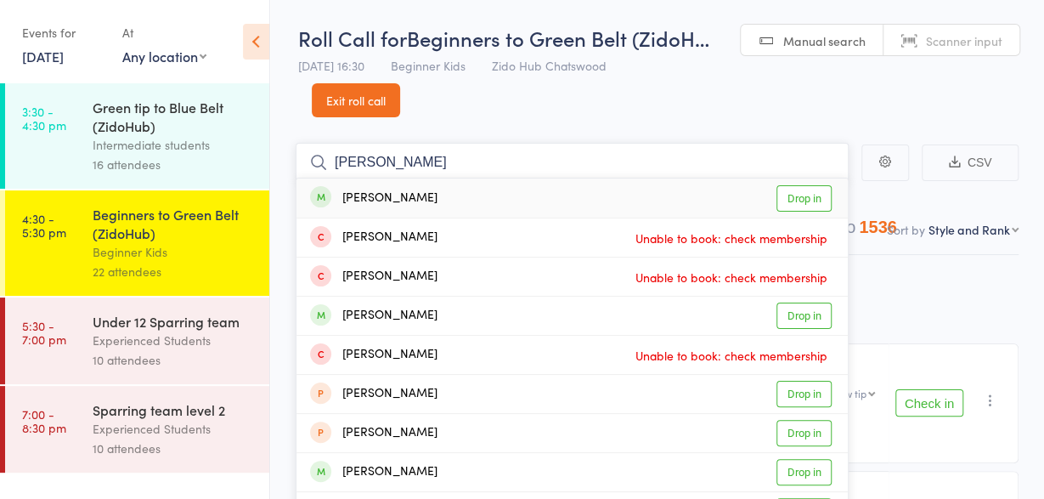
type input "[PERSON_NAME]"
click at [364, 198] on div "[PERSON_NAME]" at bounding box center [373, 199] width 127 height 20
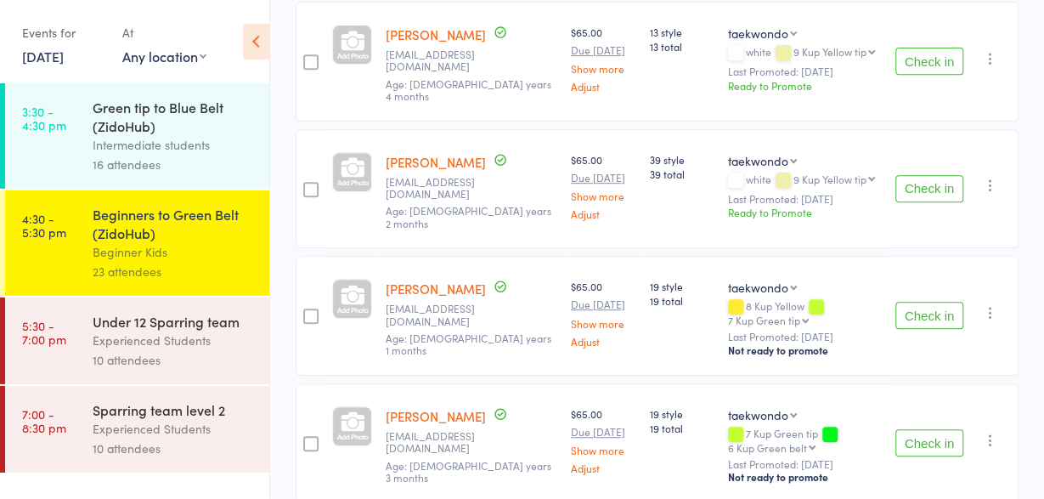
scroll to position [374, 0]
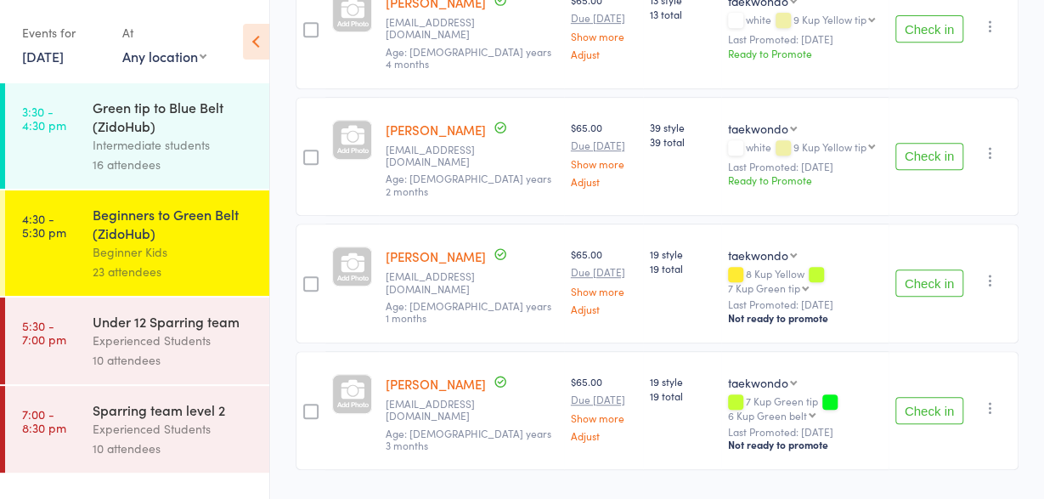
click at [931, 269] on button "Check in" at bounding box center [929, 282] width 68 height 27
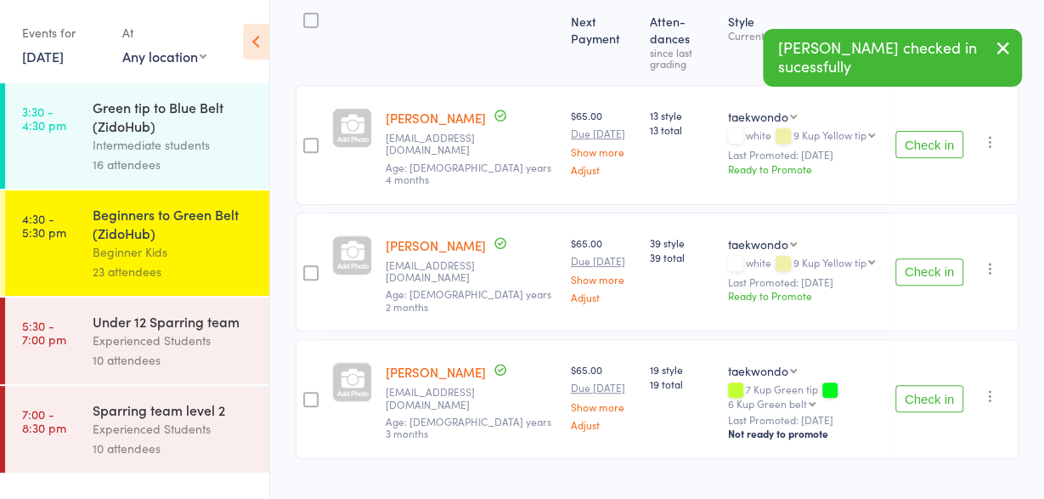
scroll to position [0, 0]
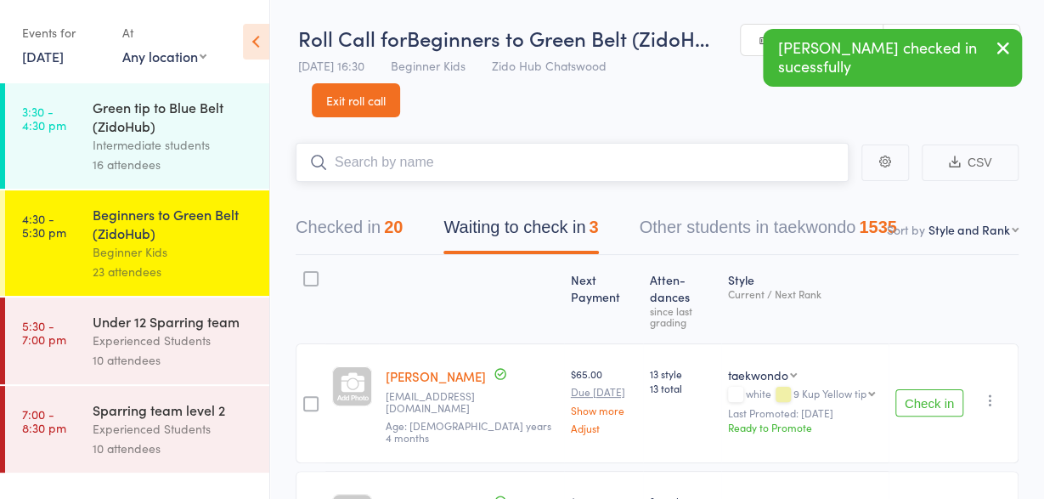
click at [426, 157] on input "search" at bounding box center [572, 162] width 553 height 39
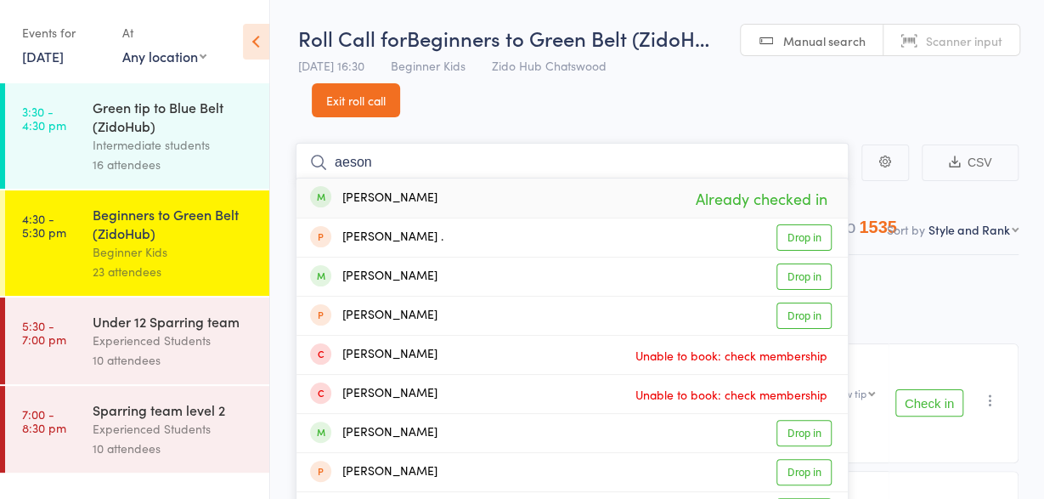
type input "aeson"
click at [382, 196] on div "[PERSON_NAME]" at bounding box center [373, 199] width 127 height 20
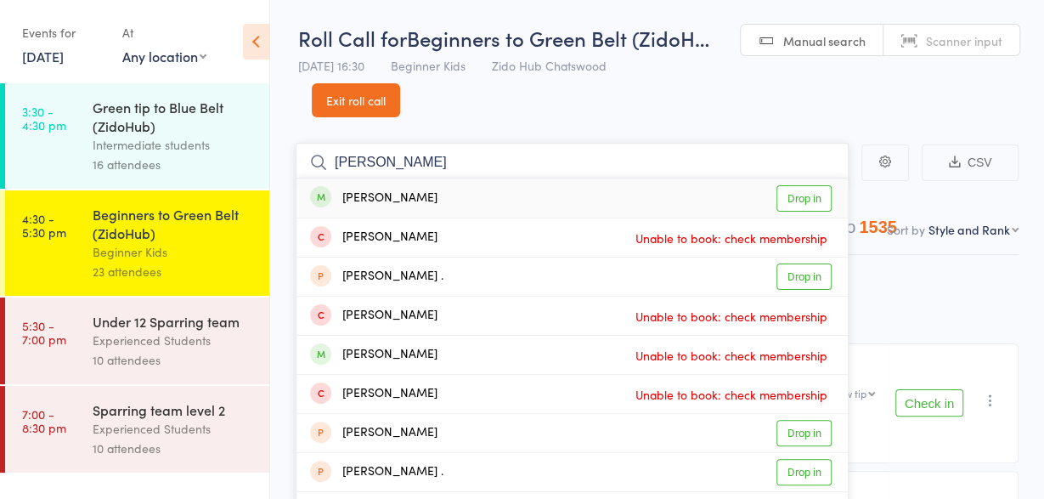
type input "[PERSON_NAME]"
click at [366, 196] on div "[PERSON_NAME]" at bounding box center [373, 199] width 127 height 20
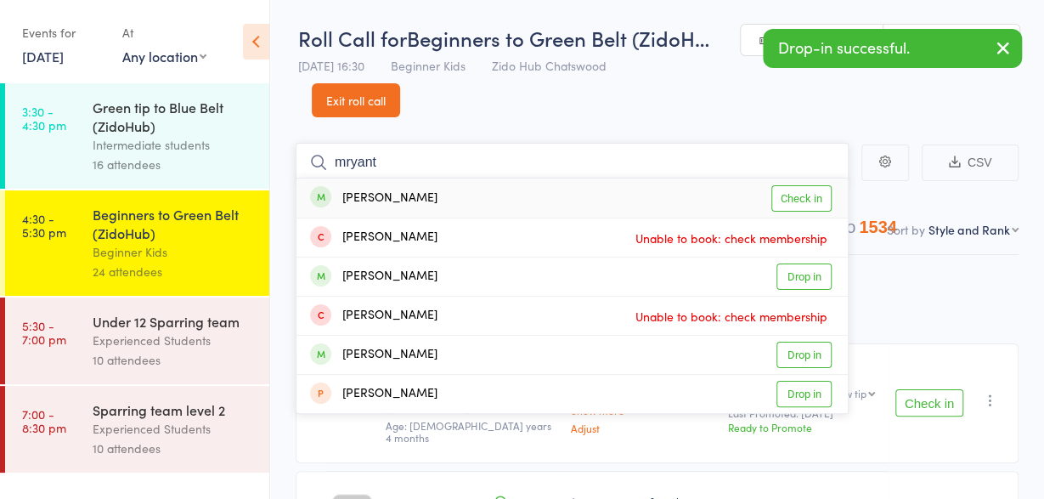
type input "mryant"
click at [360, 189] on div "[PERSON_NAME]" at bounding box center [373, 199] width 127 height 20
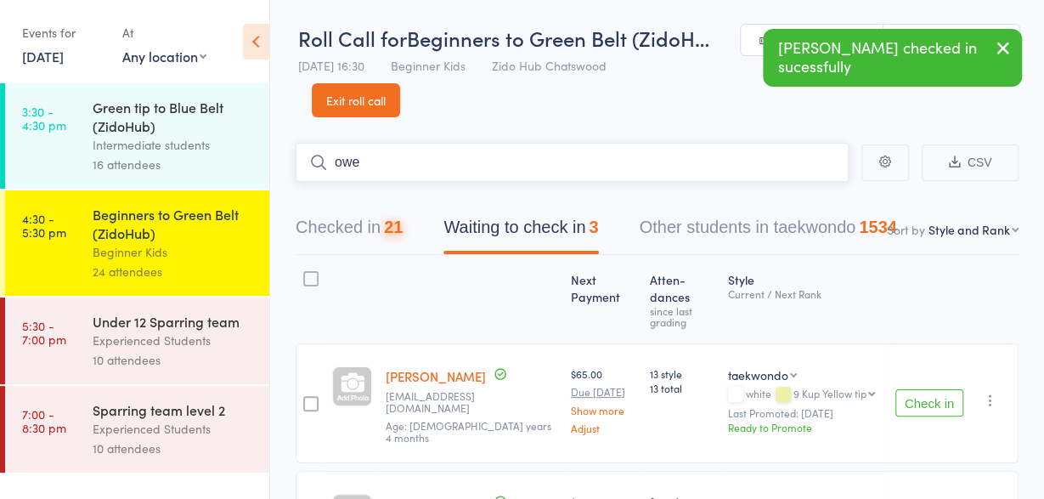
type input "[PERSON_NAME]"
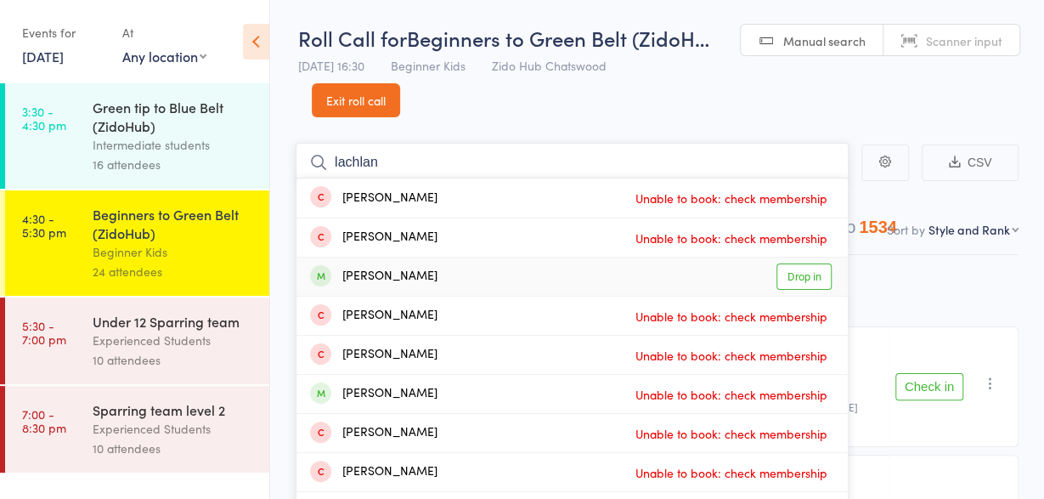
type input "lachlan"
click at [376, 278] on div "[PERSON_NAME]" at bounding box center [373, 277] width 127 height 20
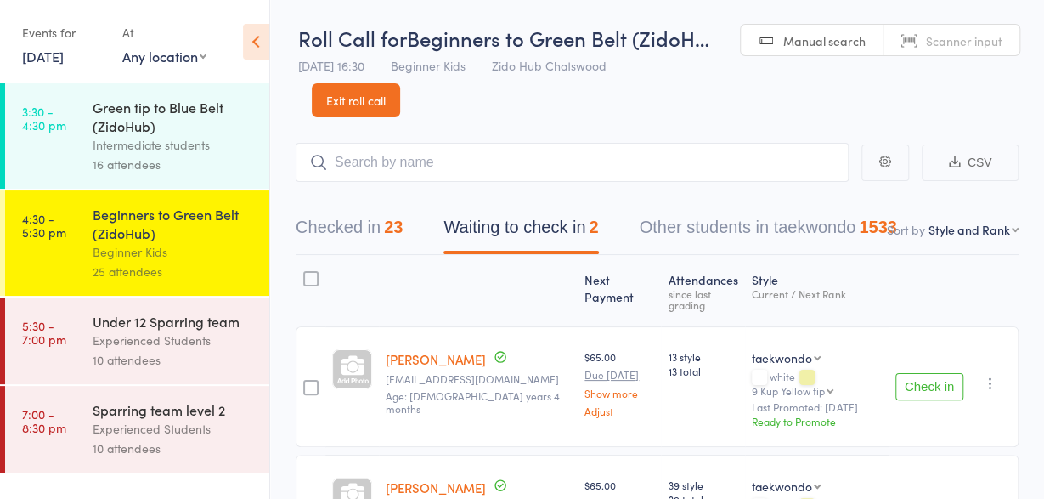
click at [927, 373] on button "Check in" at bounding box center [929, 386] width 68 height 27
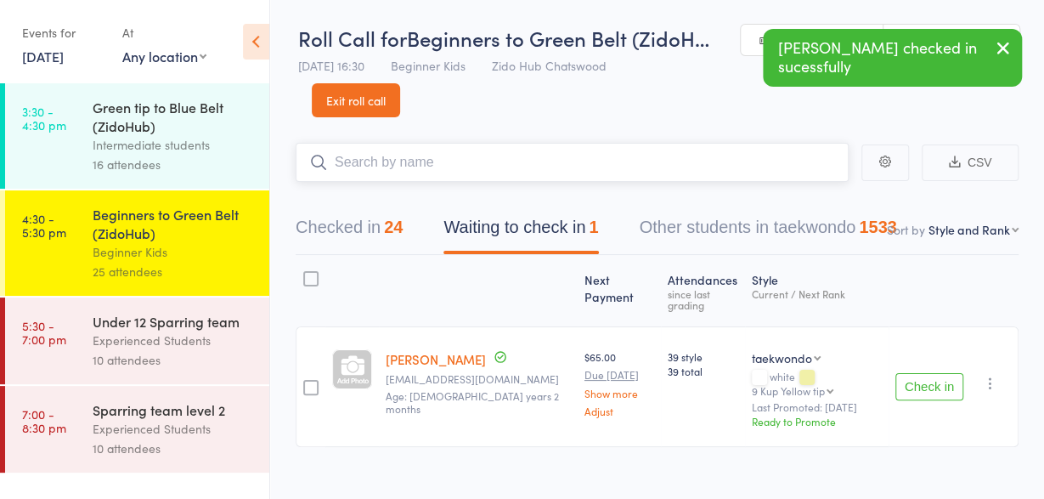
click at [473, 169] on input "search" at bounding box center [572, 162] width 553 height 39
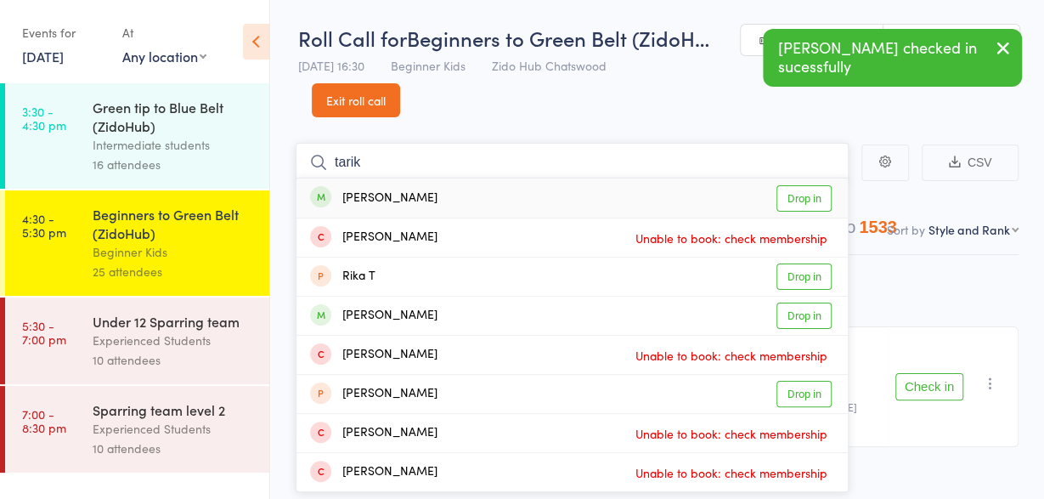
type input "tarik"
click at [416, 194] on div "[PERSON_NAME] Drop in" at bounding box center [571, 197] width 551 height 39
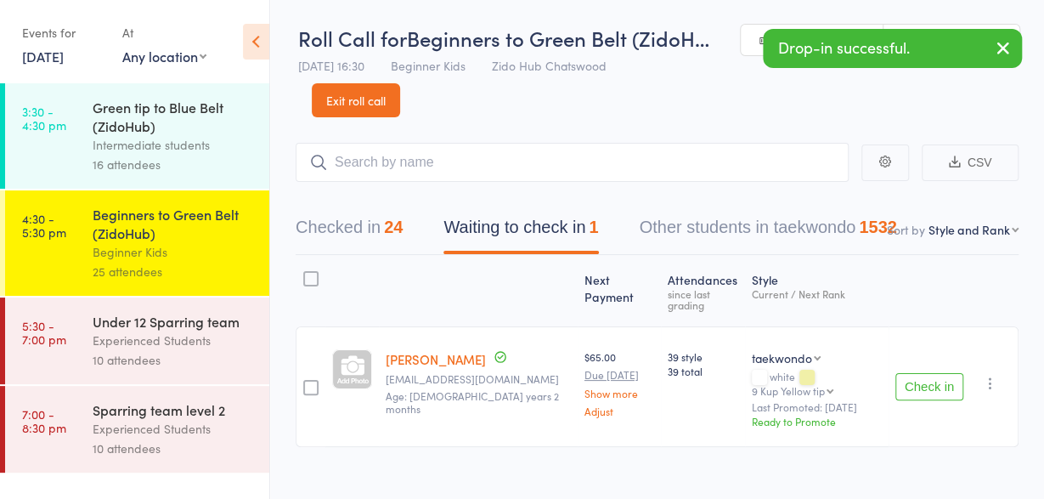
click at [933, 377] on button "Check in" at bounding box center [929, 386] width 68 height 27
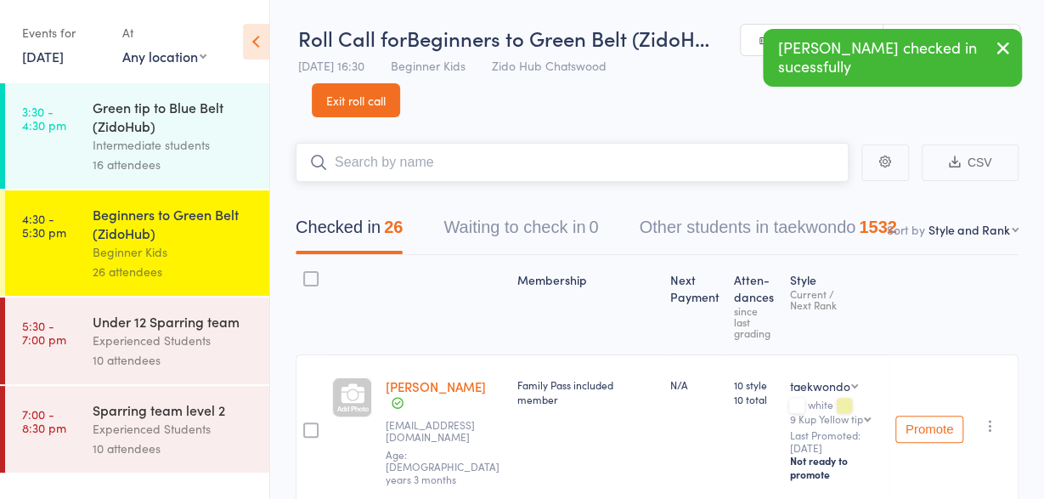
click at [468, 163] on input "search" at bounding box center [572, 162] width 553 height 39
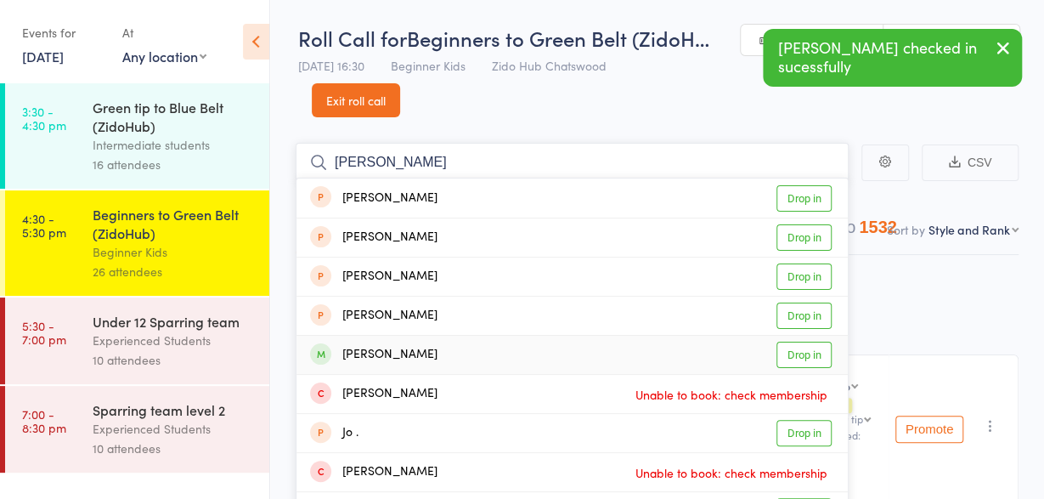
type input "[PERSON_NAME]"
click at [388, 357] on div "[PERSON_NAME]" at bounding box center [373, 355] width 127 height 20
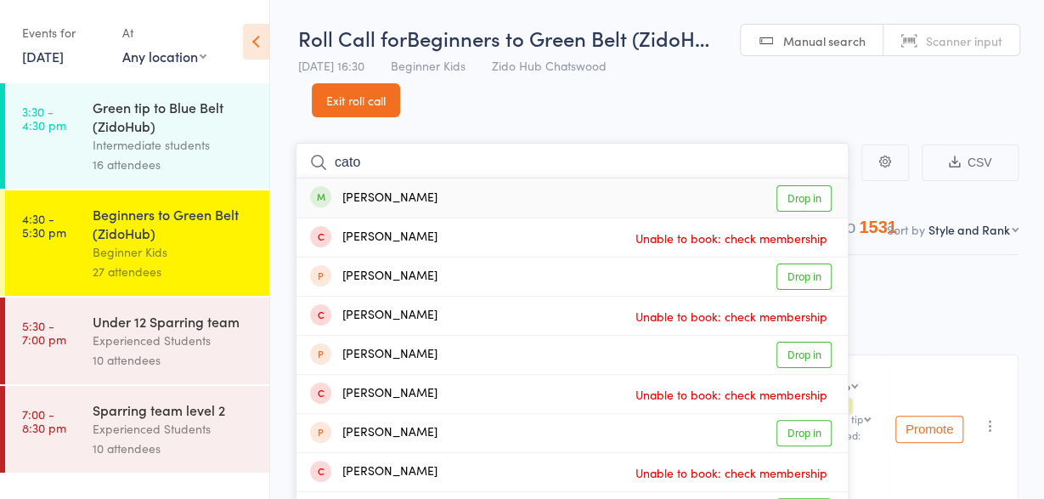
type input "cato"
click at [374, 198] on div "[PERSON_NAME]" at bounding box center [373, 199] width 127 height 20
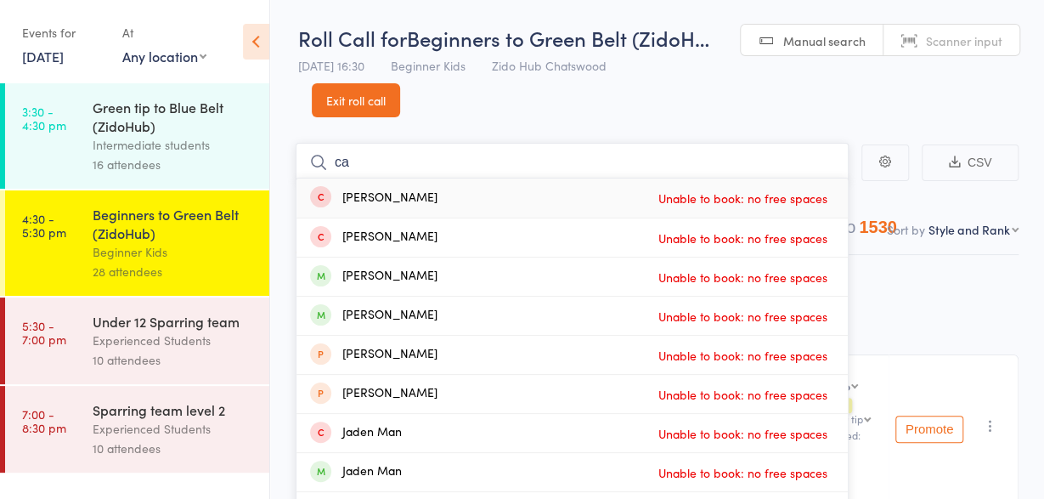
type input "c"
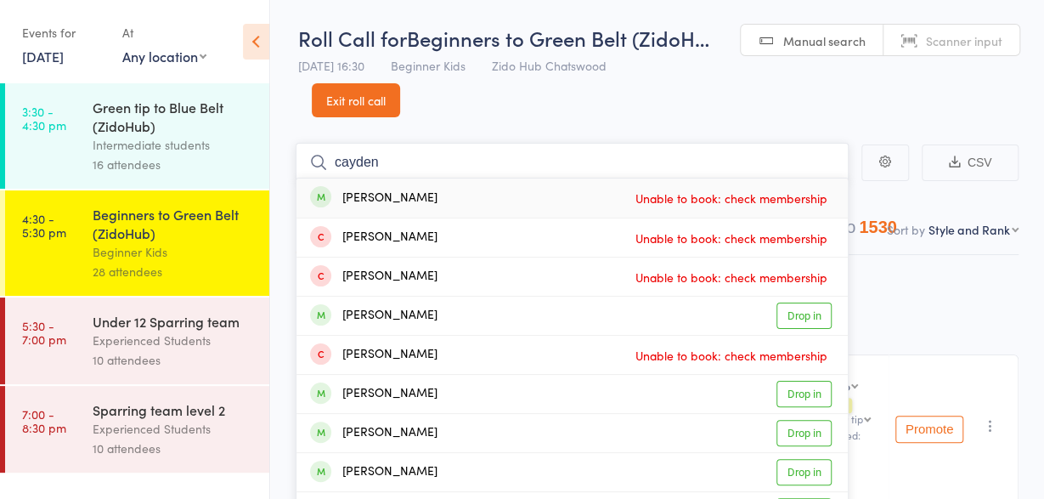
type input "cayden"
click at [378, 201] on div "[PERSON_NAME]" at bounding box center [373, 199] width 127 height 20
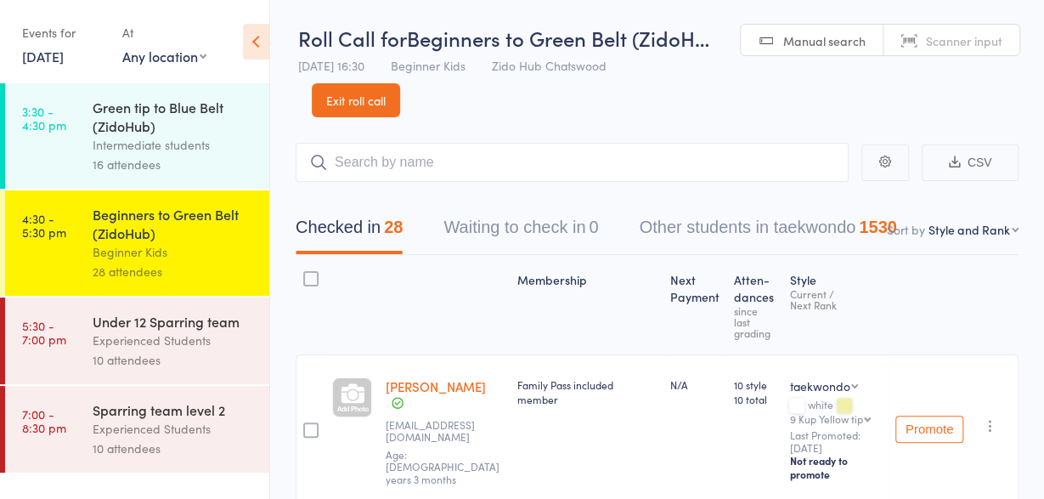
click at [536, 94] on header "Roll Call for Beginners to Green Belt (ZidoH… [DATE] 16:30 Beginner Kids Zido H…" at bounding box center [657, 58] width 774 height 117
click at [86, 324] on link "5:30 - 7:00 pm Under 12 Sparring team Experienced Students 10 attendees" at bounding box center [137, 340] width 264 height 87
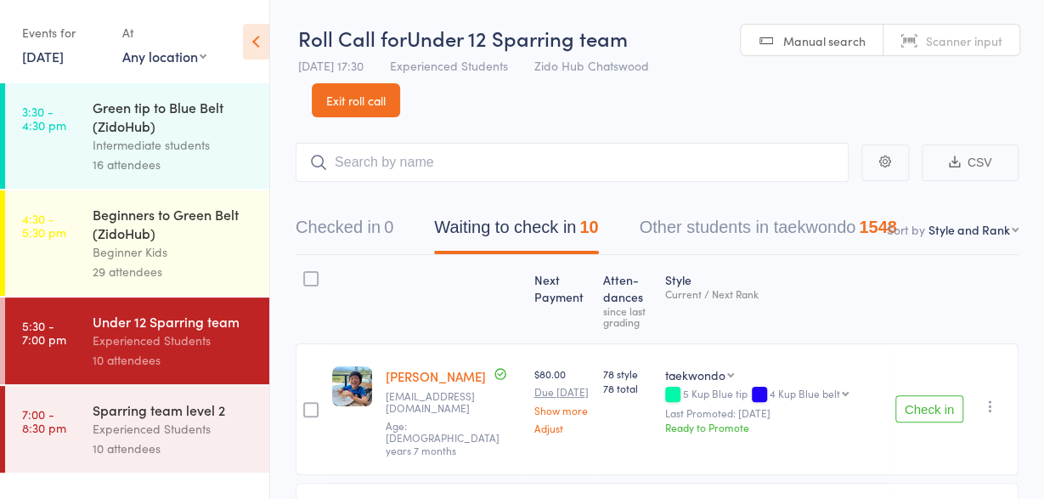
click at [941, 395] on button "Check in" at bounding box center [929, 408] width 68 height 27
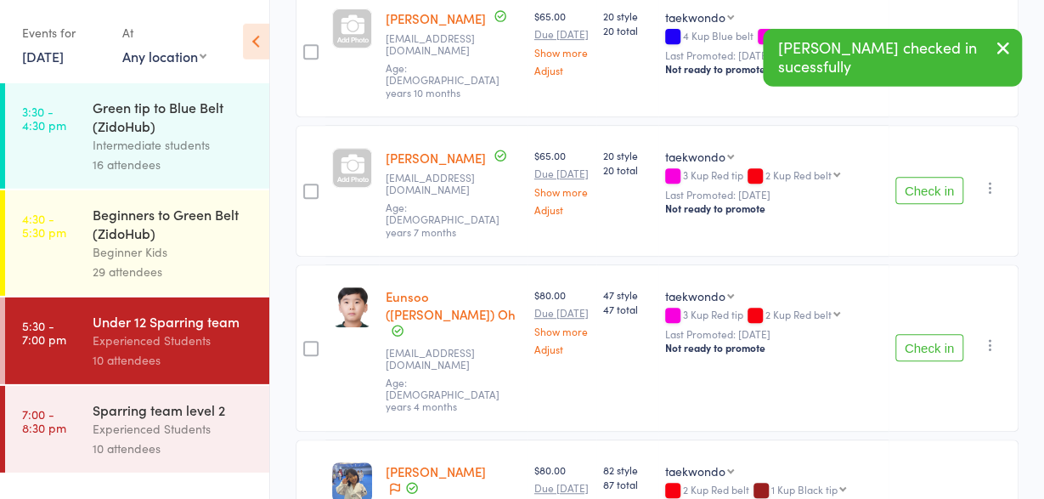
scroll to position [469, 0]
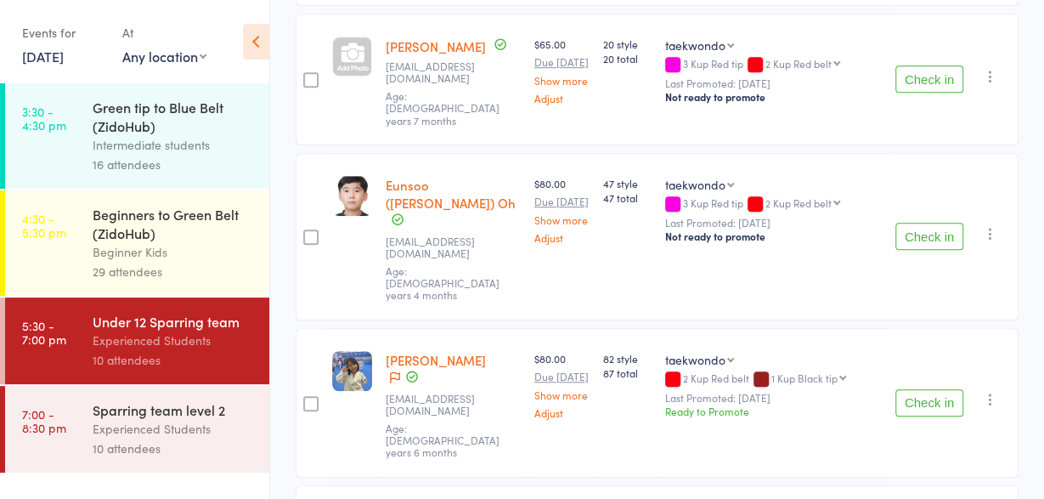
click at [943, 223] on button "Check in" at bounding box center [929, 236] width 68 height 27
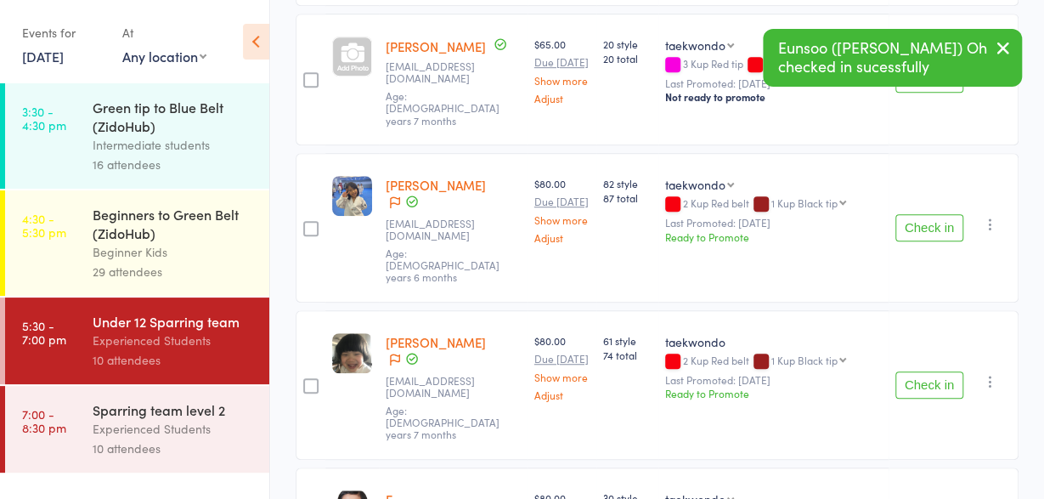
click at [943, 214] on button "Check in" at bounding box center [929, 227] width 68 height 27
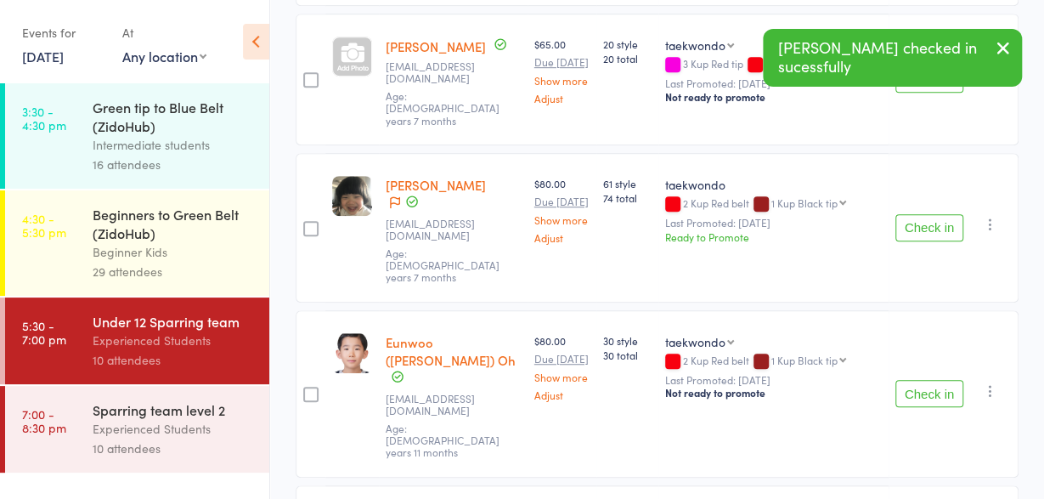
click at [943, 214] on button "Check in" at bounding box center [929, 227] width 68 height 27
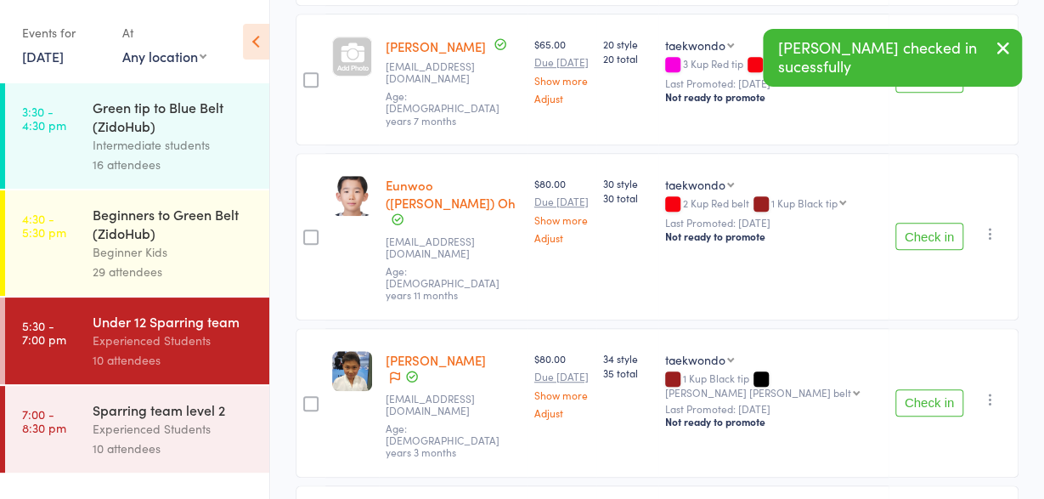
click at [943, 223] on button "Check in" at bounding box center [929, 236] width 68 height 27
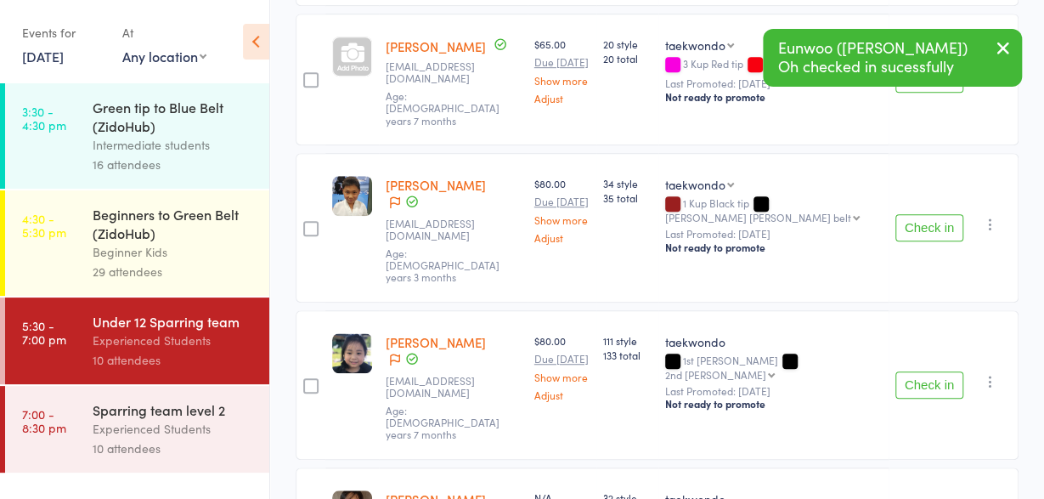
click at [943, 214] on button "Check in" at bounding box center [929, 227] width 68 height 27
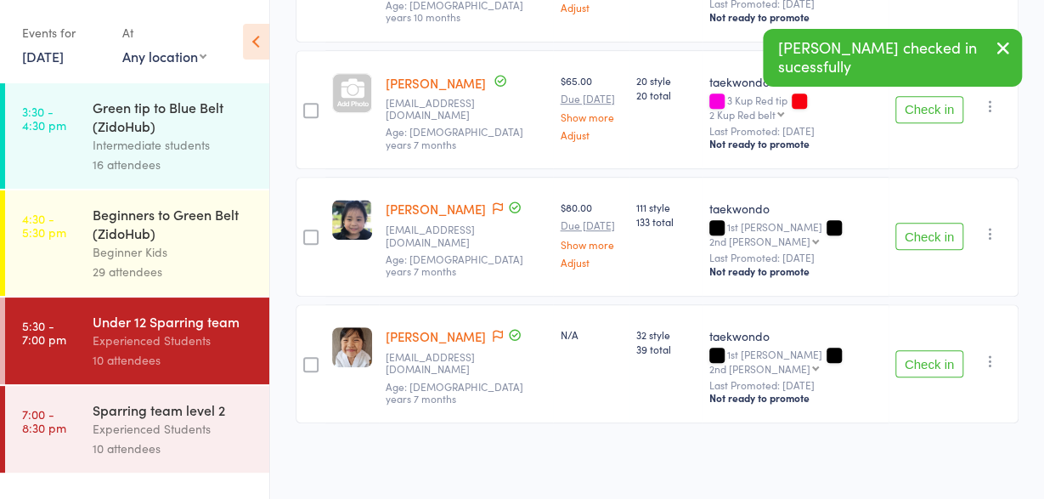
scroll to position [347, 0]
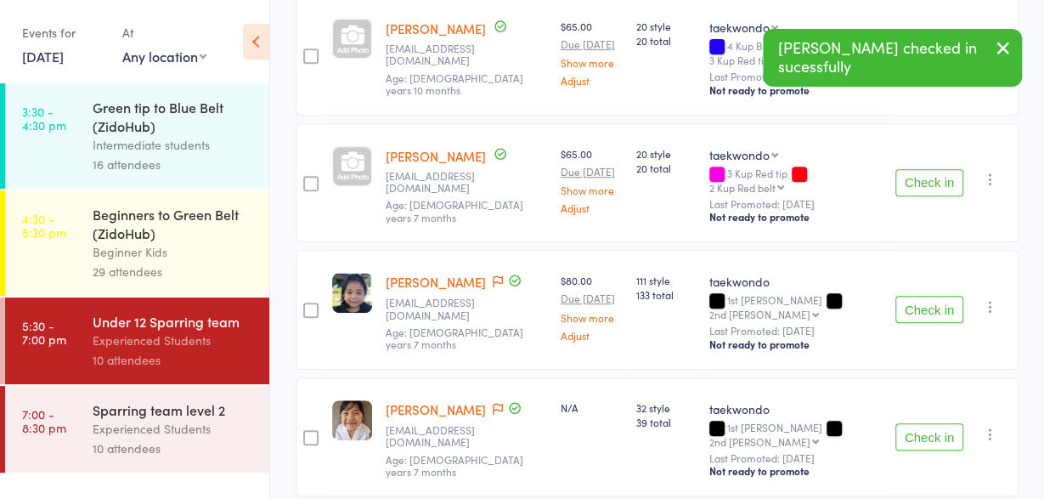
click at [933, 423] on button "Check in" at bounding box center [929, 436] width 68 height 27
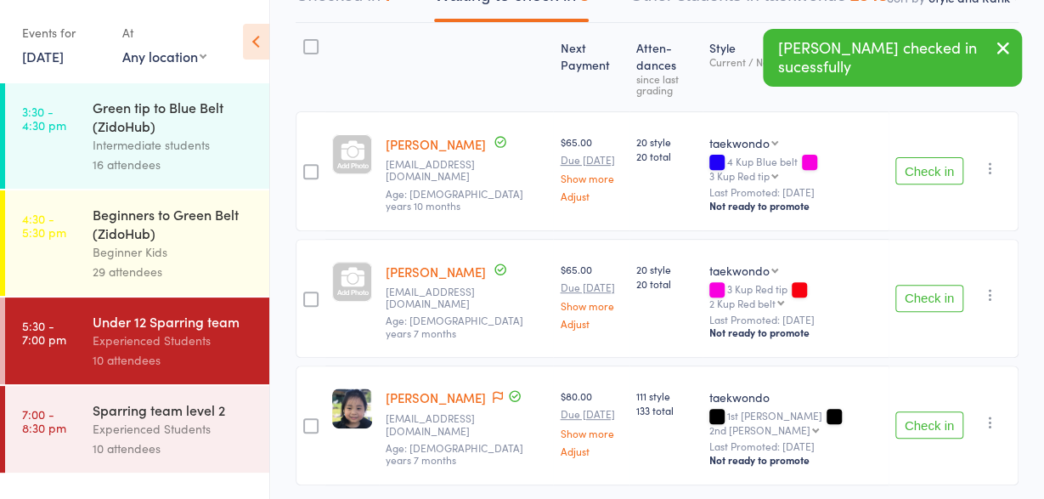
scroll to position [0, 0]
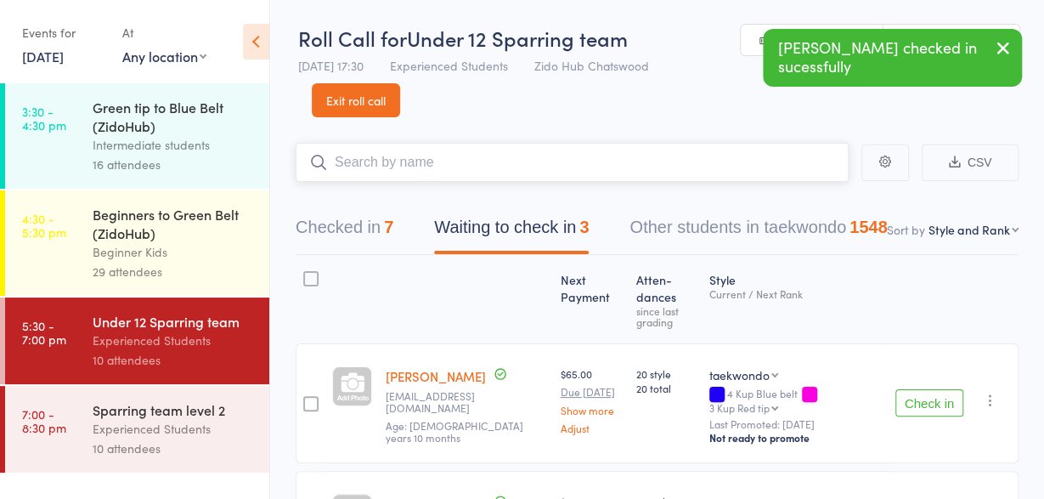
click at [718, 161] on input "search" at bounding box center [572, 162] width 553 height 39
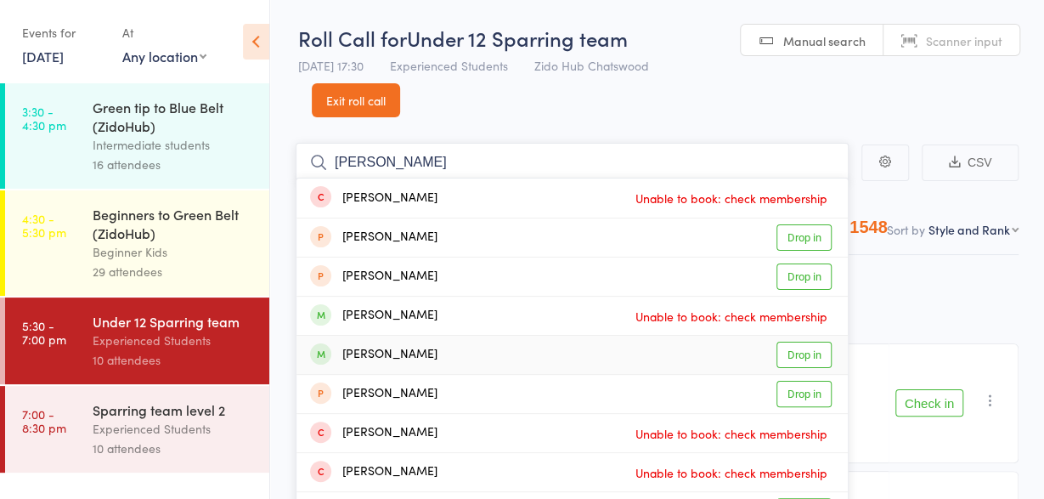
type input "[PERSON_NAME]"
click at [801, 358] on link "Drop in" at bounding box center [803, 354] width 55 height 26
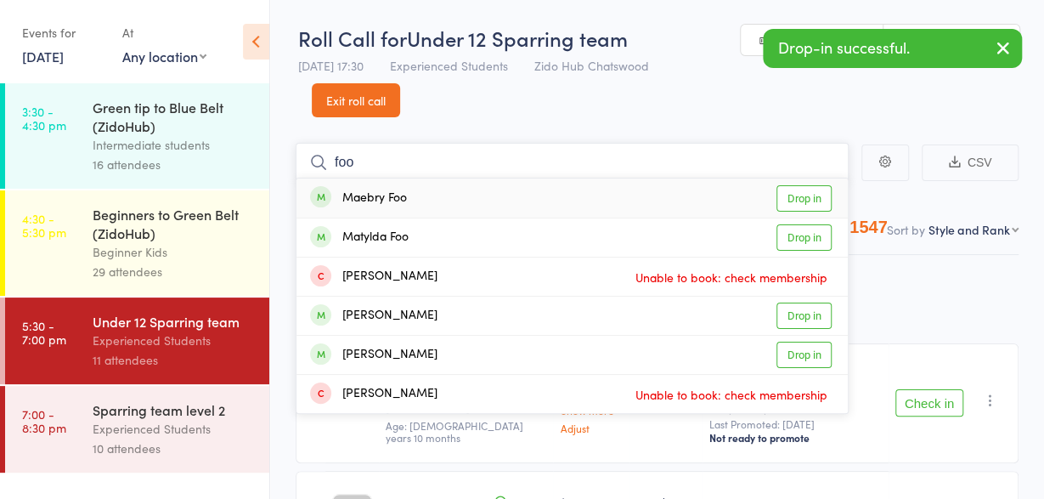
type input "foo"
click at [820, 198] on link "Drop in" at bounding box center [803, 198] width 55 height 26
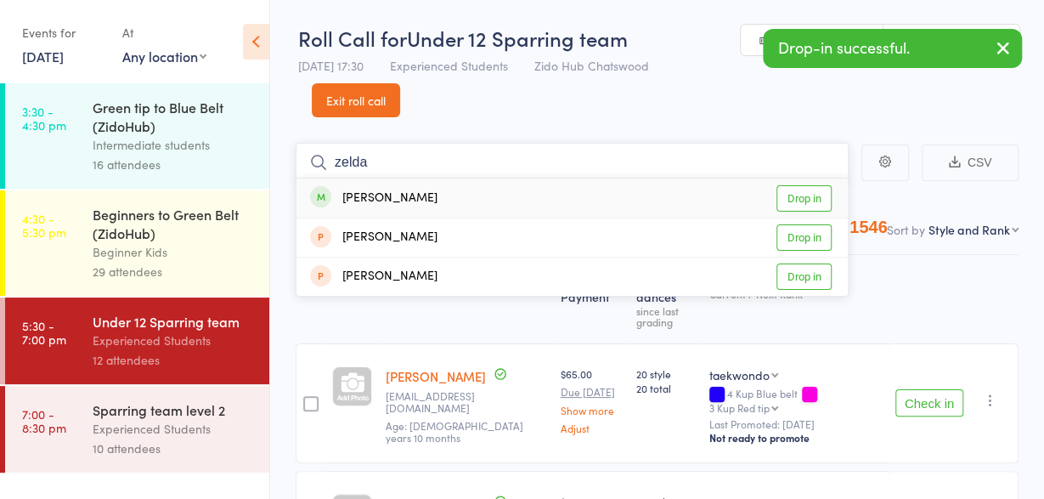
type input "zelda"
click at [823, 191] on link "Drop in" at bounding box center [803, 198] width 55 height 26
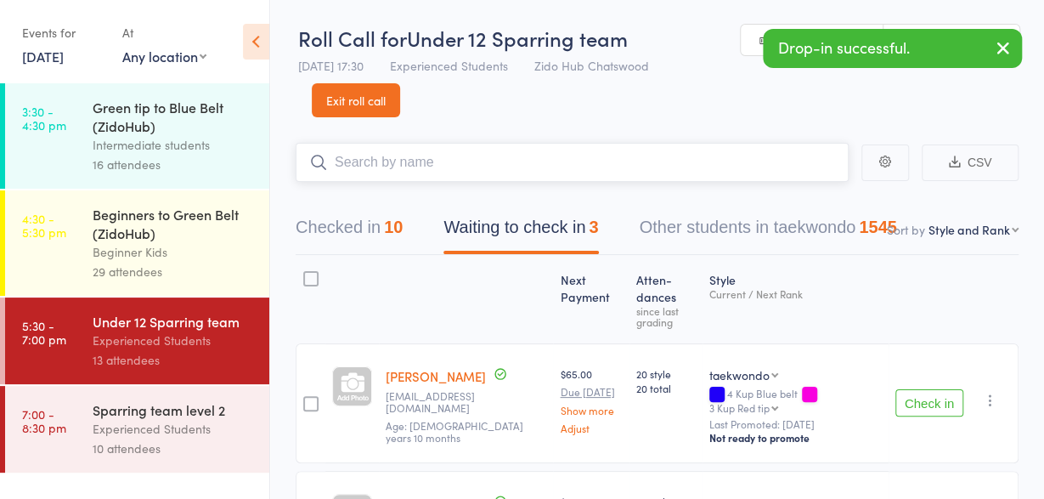
click at [757, 150] on input "search" at bounding box center [572, 162] width 553 height 39
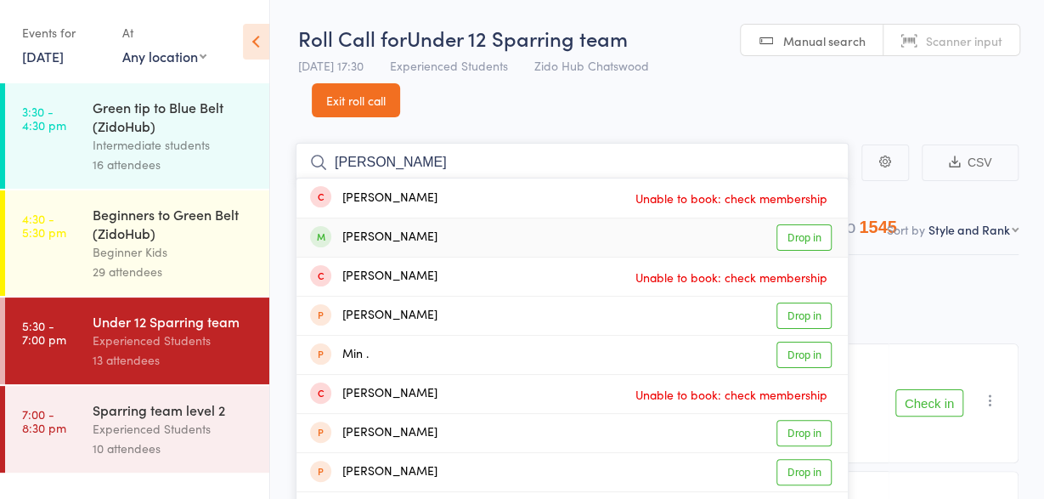
type input "[PERSON_NAME]"
click at [800, 240] on link "Drop in" at bounding box center [803, 237] width 55 height 26
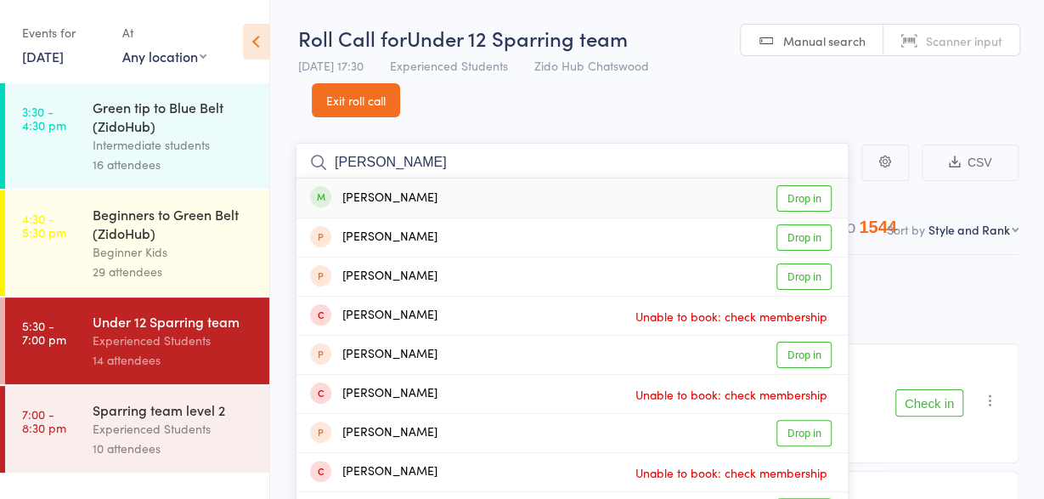
type input "[PERSON_NAME]"
click at [819, 198] on link "Drop in" at bounding box center [803, 198] width 55 height 26
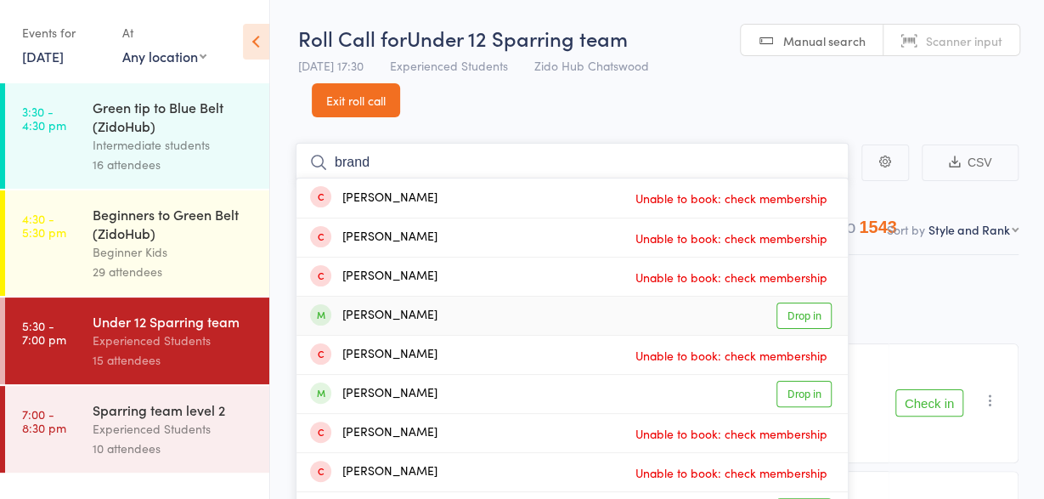
type input "brand"
click at [811, 309] on link "Drop in" at bounding box center [803, 315] width 55 height 26
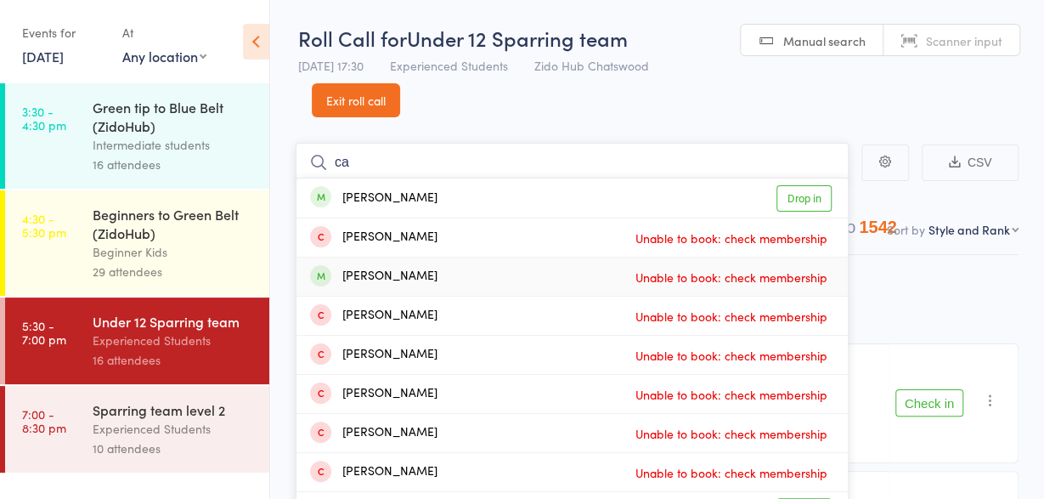
type input "c"
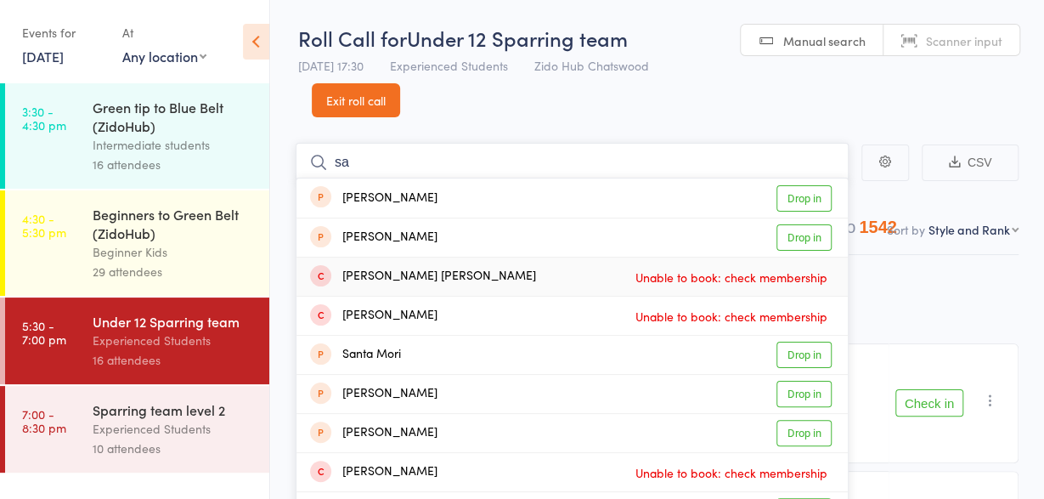
type input "s"
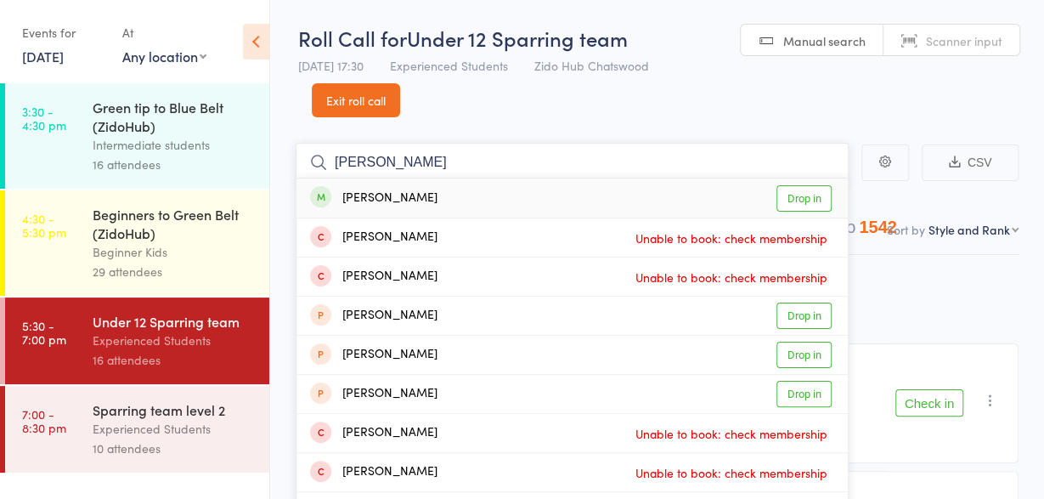
type input "[PERSON_NAME]"
click at [825, 196] on link "Drop in" at bounding box center [803, 198] width 55 height 26
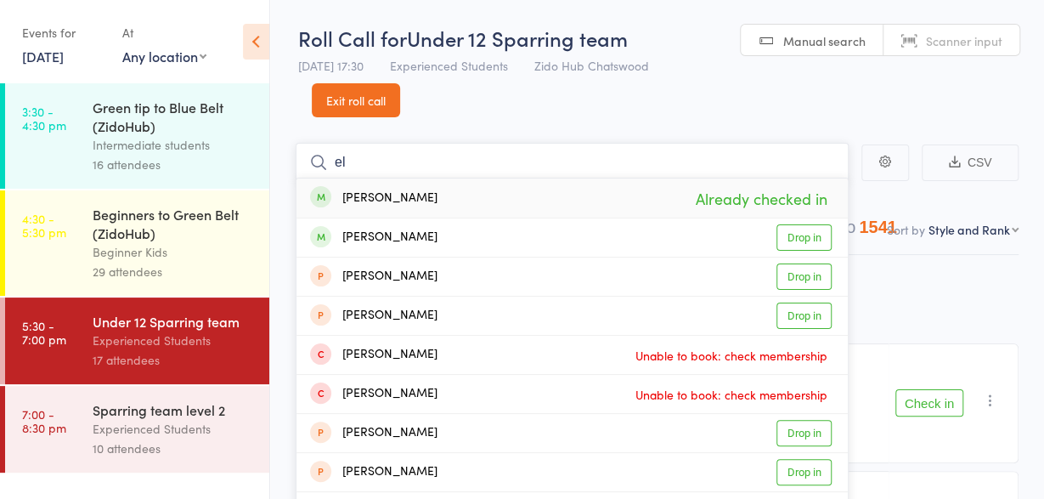
type input "e"
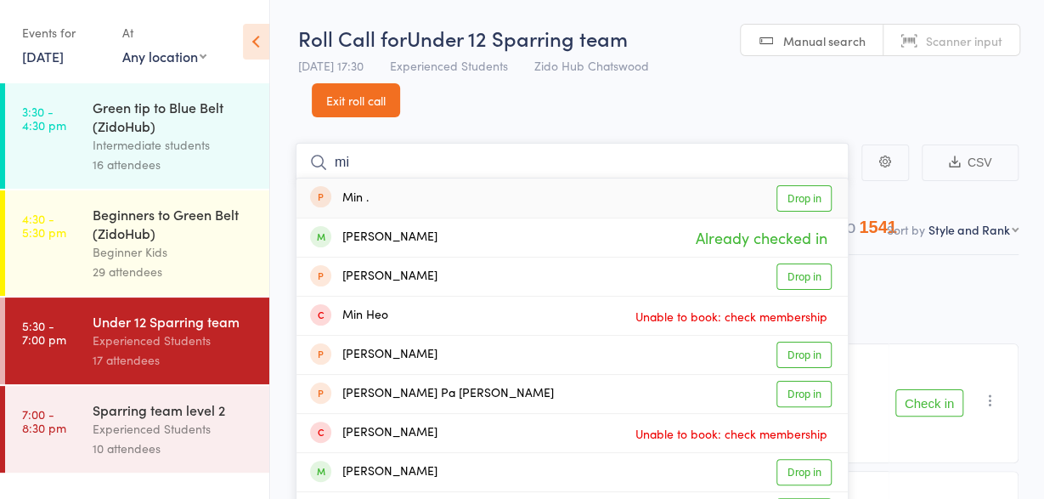
type input "m"
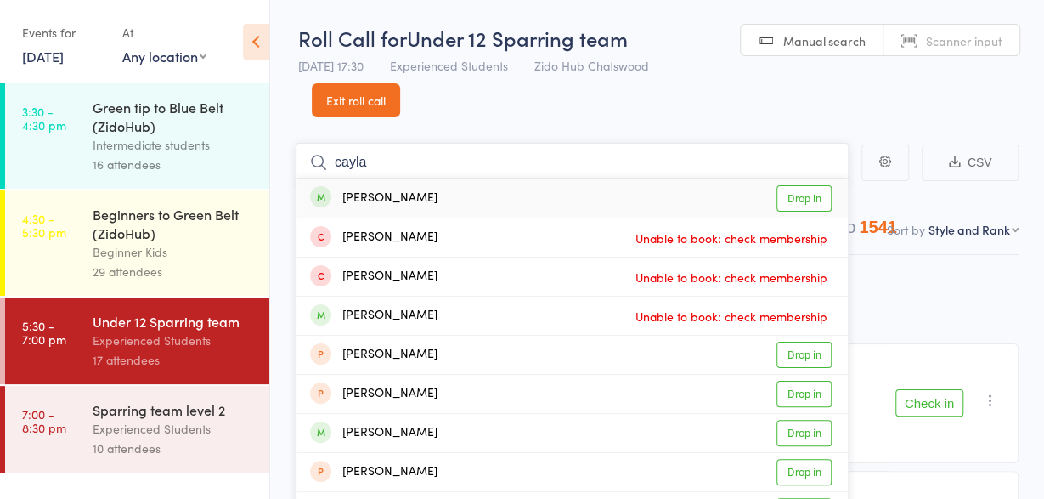
type input "cayla"
click at [798, 193] on link "Drop in" at bounding box center [803, 198] width 55 height 26
